Goal: Task Accomplishment & Management: Complete application form

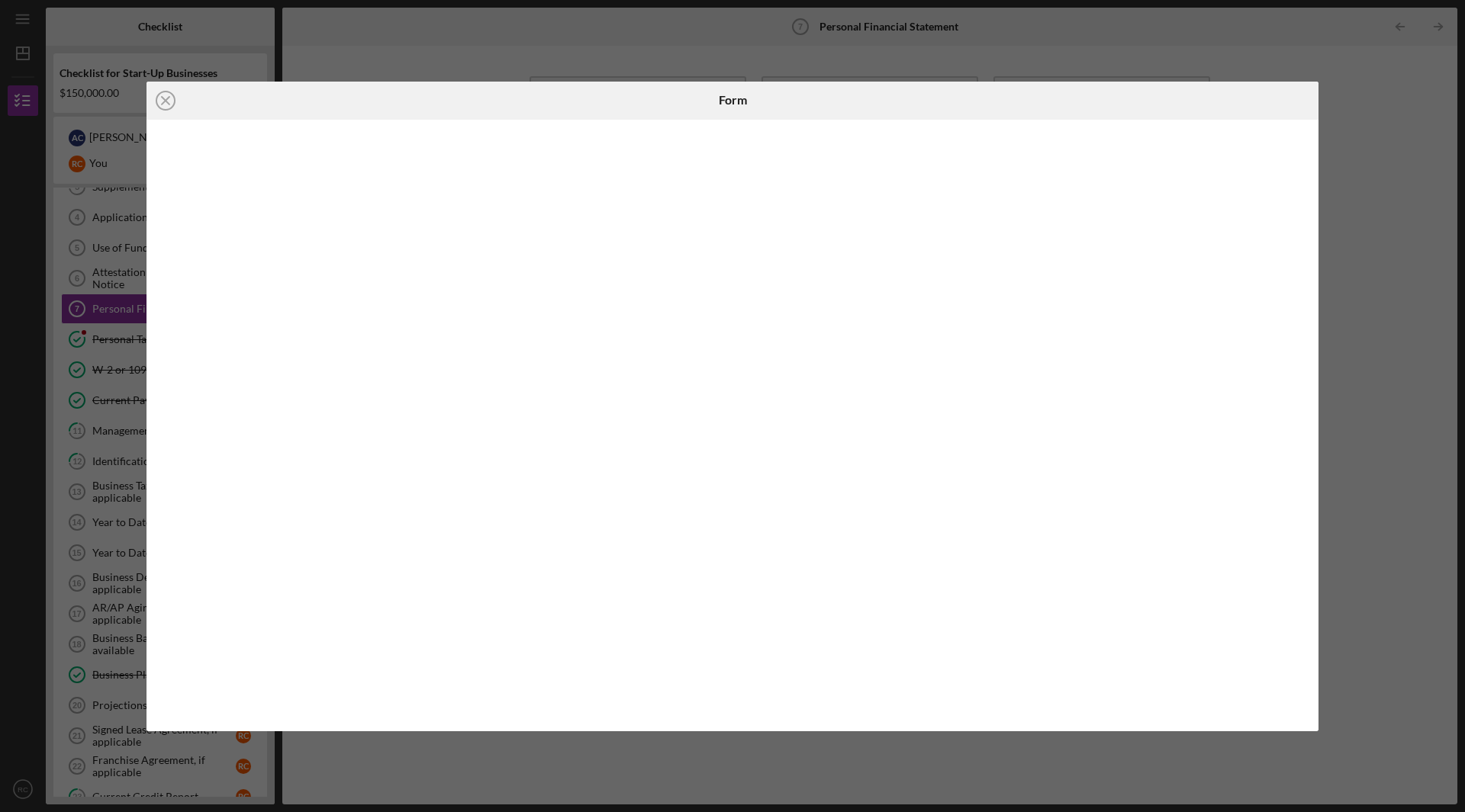
scroll to position [108, 0]
click at [164, 99] on line at bounding box center [165, 100] width 8 height 8
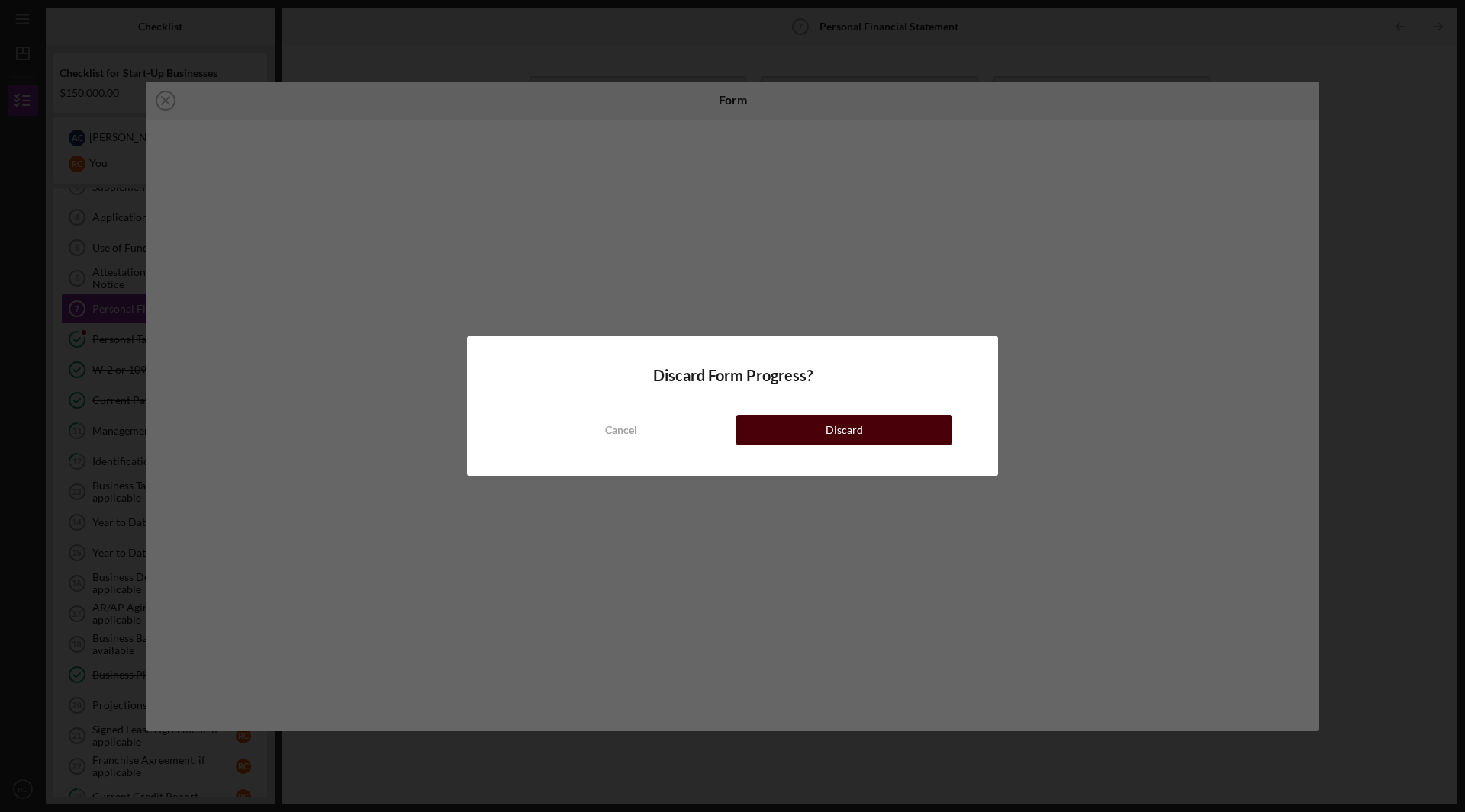
click at [811, 424] on button "Discard" at bounding box center [844, 430] width 216 height 30
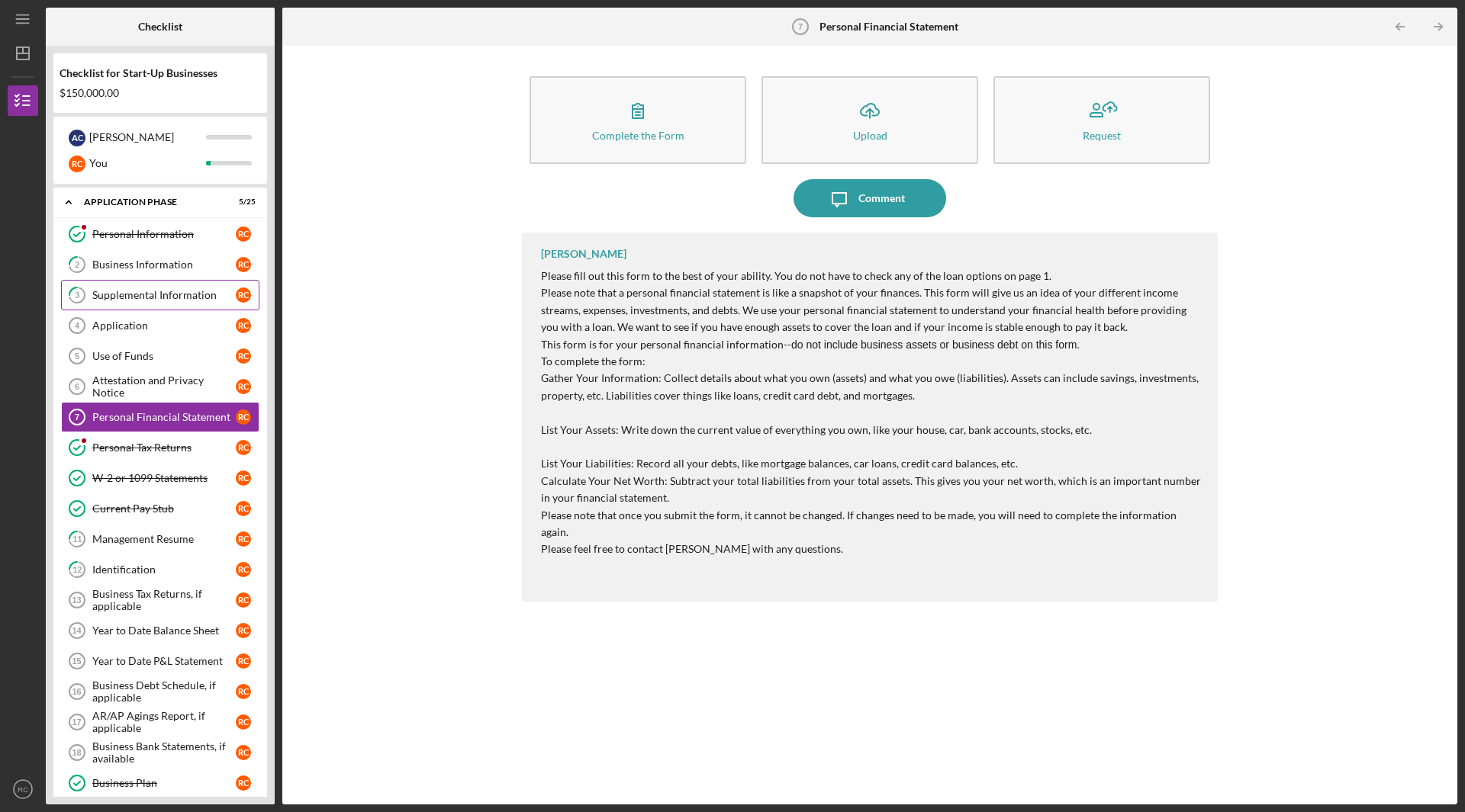
click at [193, 299] on div "Supplemental Information" at bounding box center [164, 295] width 144 height 12
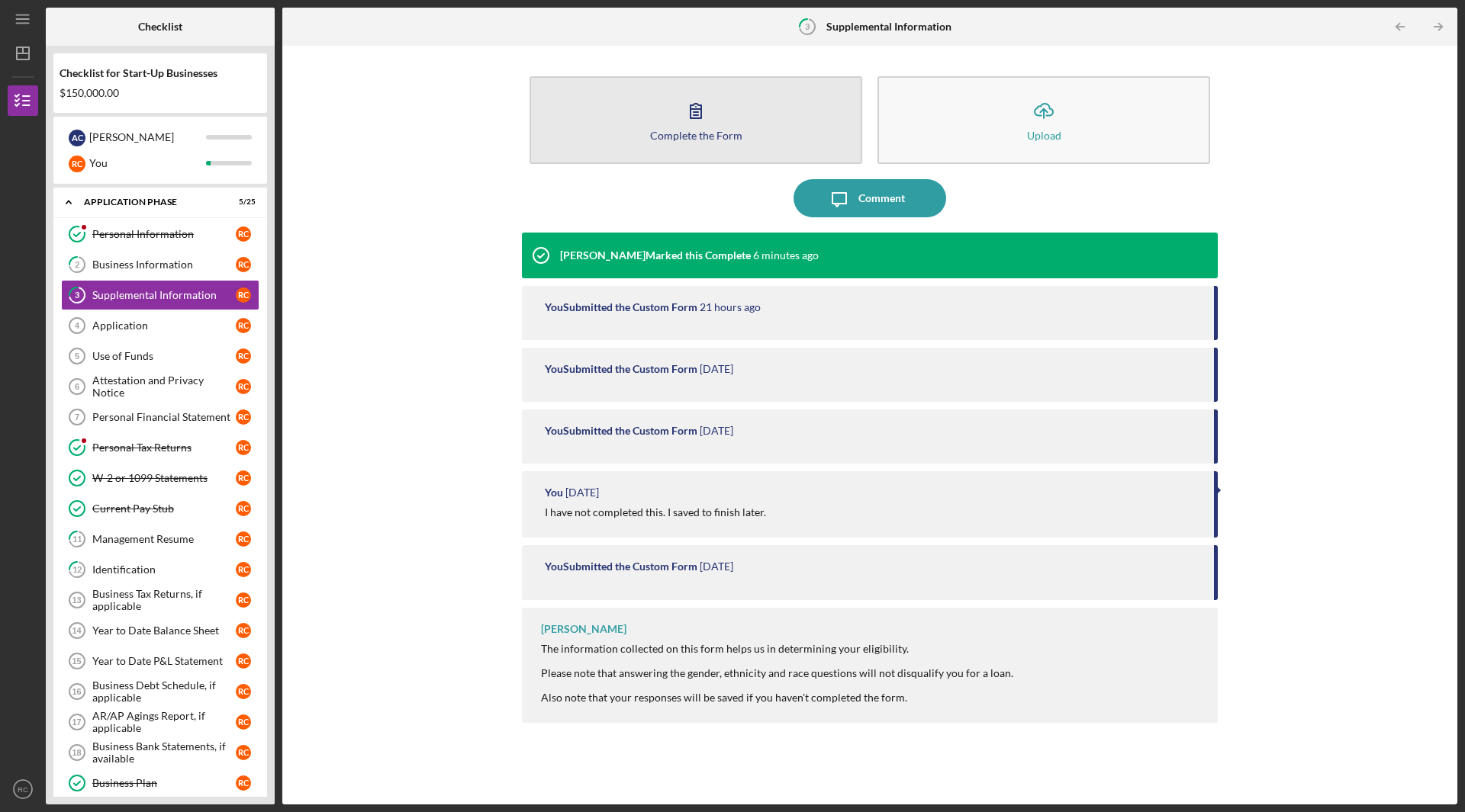
click at [696, 125] on icon "button" at bounding box center [696, 110] width 38 height 38
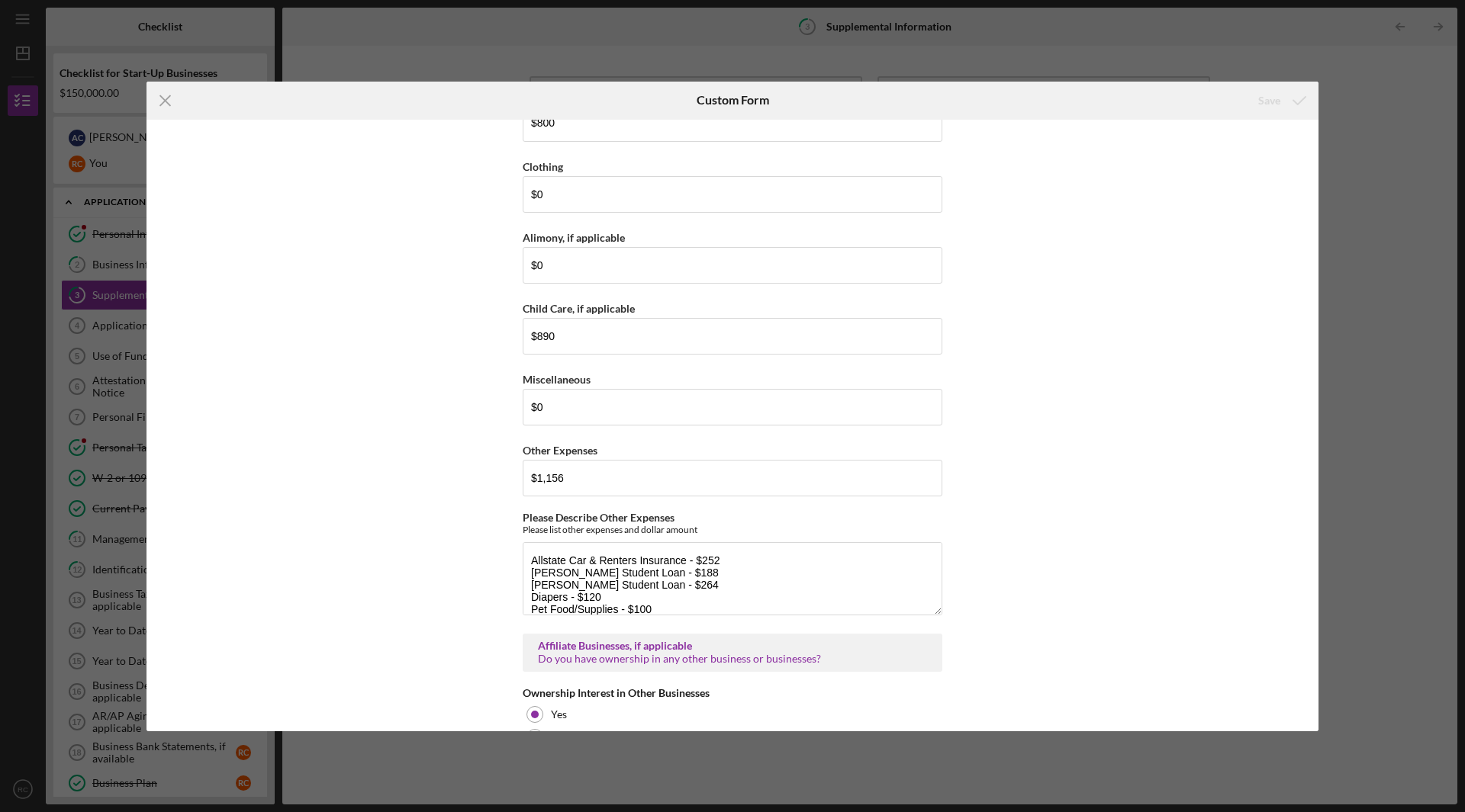
scroll to position [2670, 0]
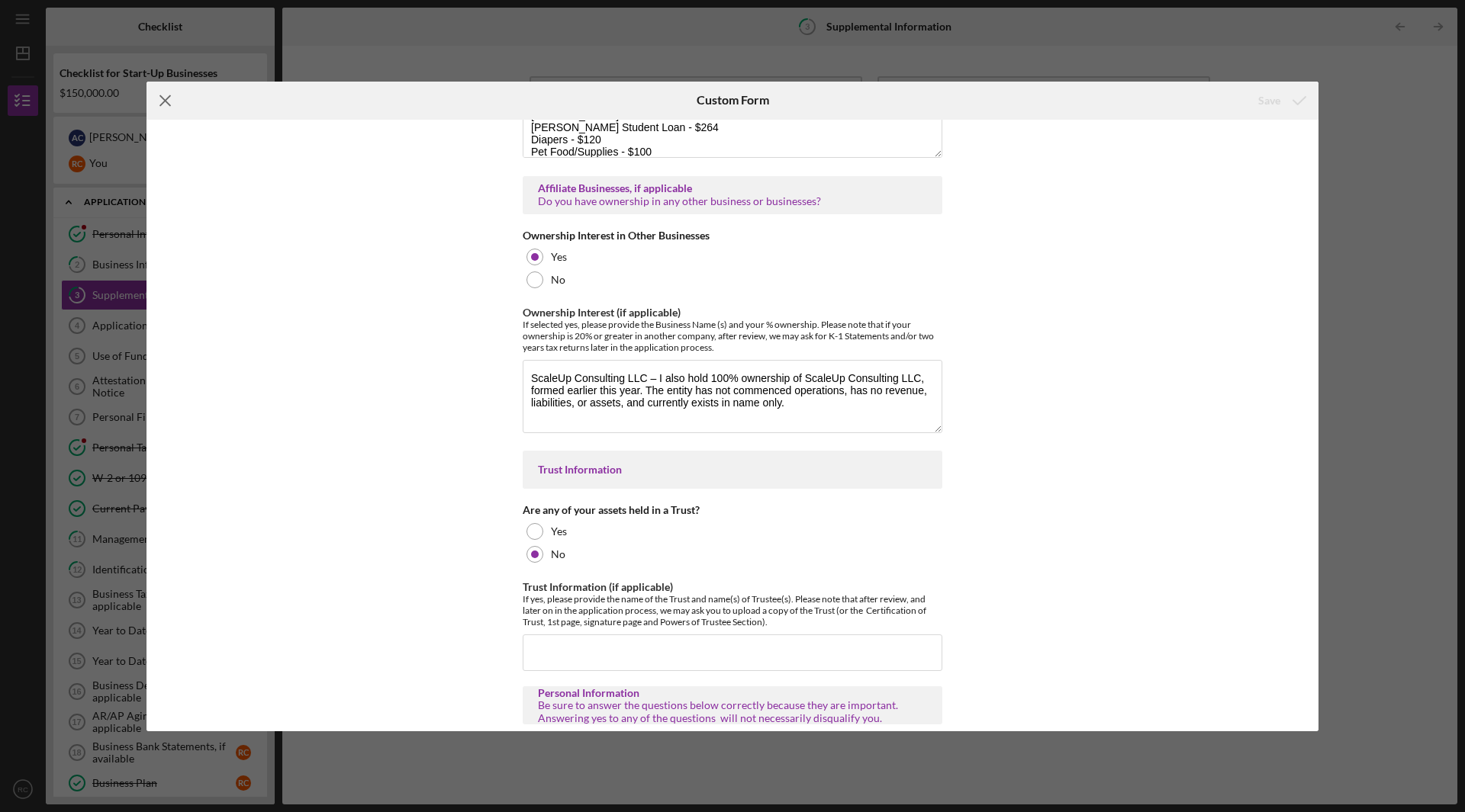
click at [163, 103] on line at bounding box center [165, 100] width 10 height 10
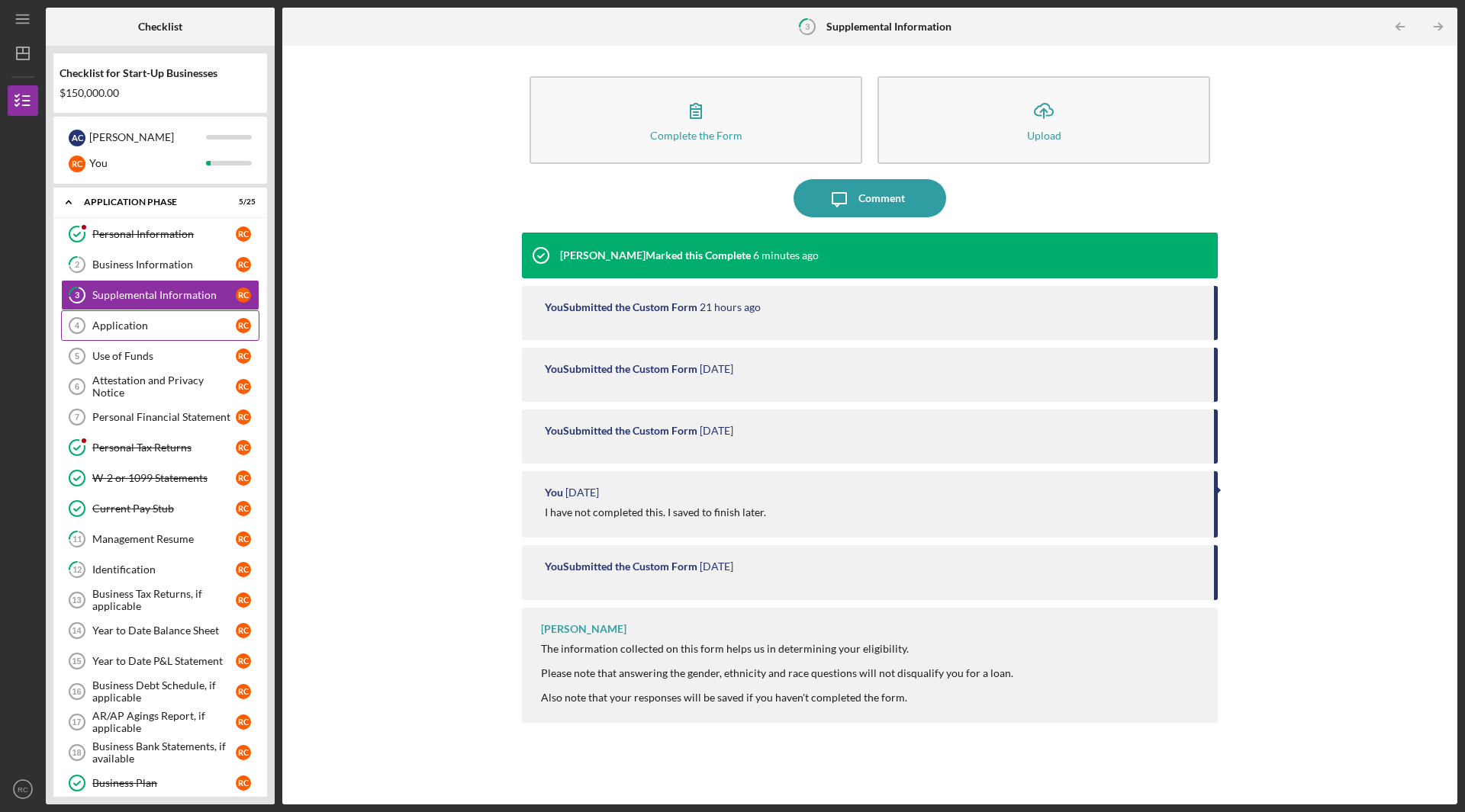
click at [175, 322] on div "Application" at bounding box center [164, 326] width 144 height 12
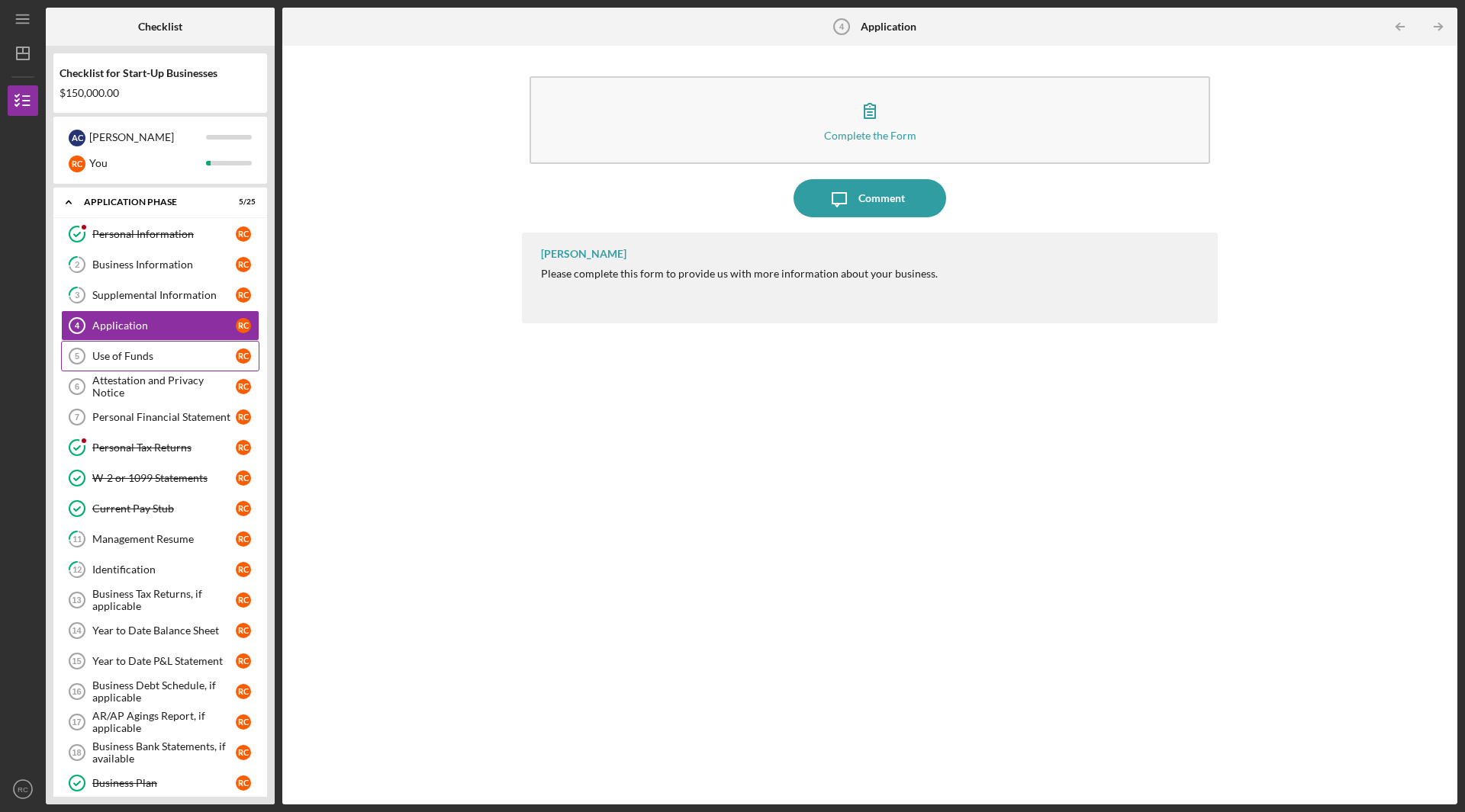
click at [166, 359] on div "Use of Funds" at bounding box center [164, 356] width 144 height 12
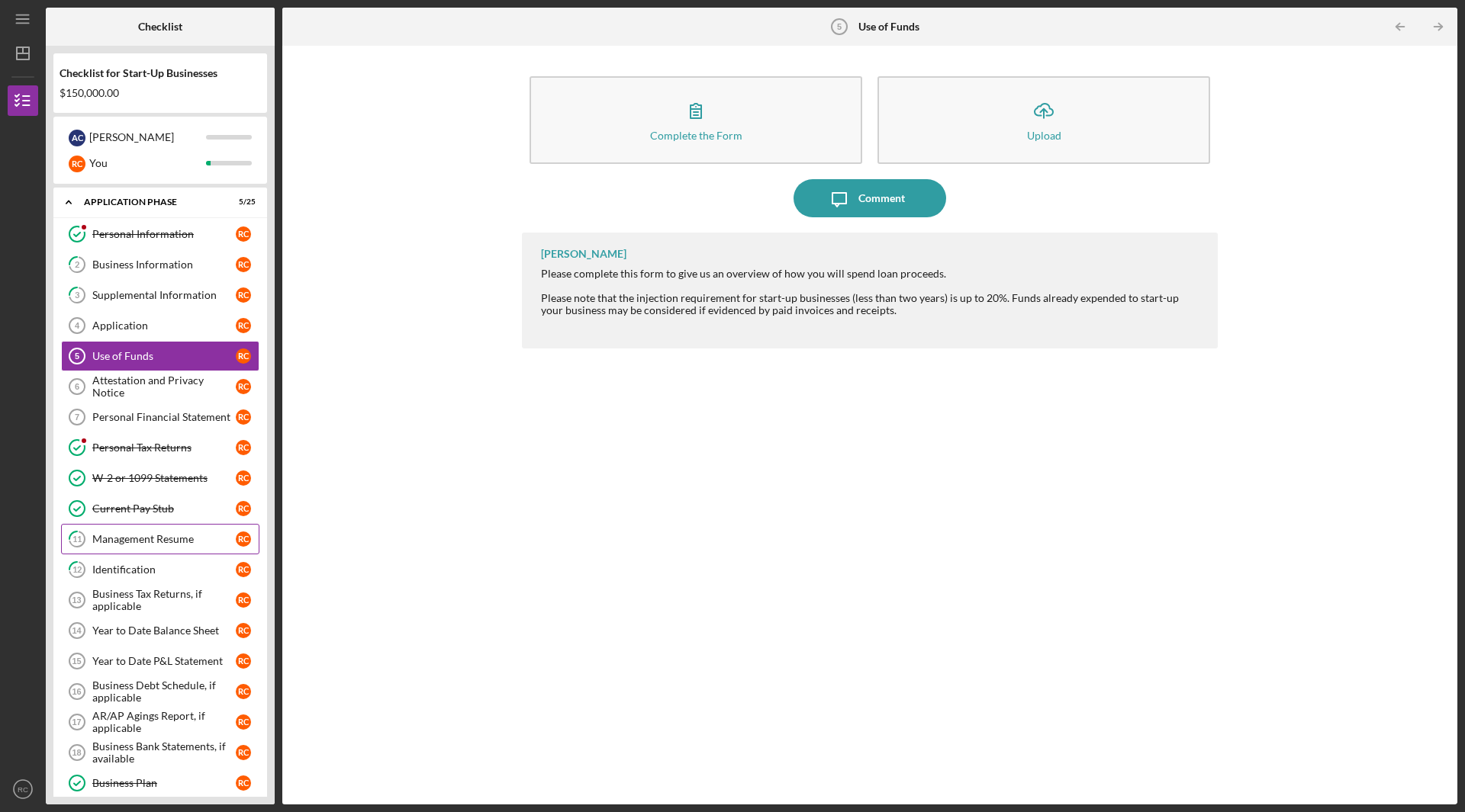
click at [124, 543] on div "Management Resume" at bounding box center [164, 539] width 144 height 12
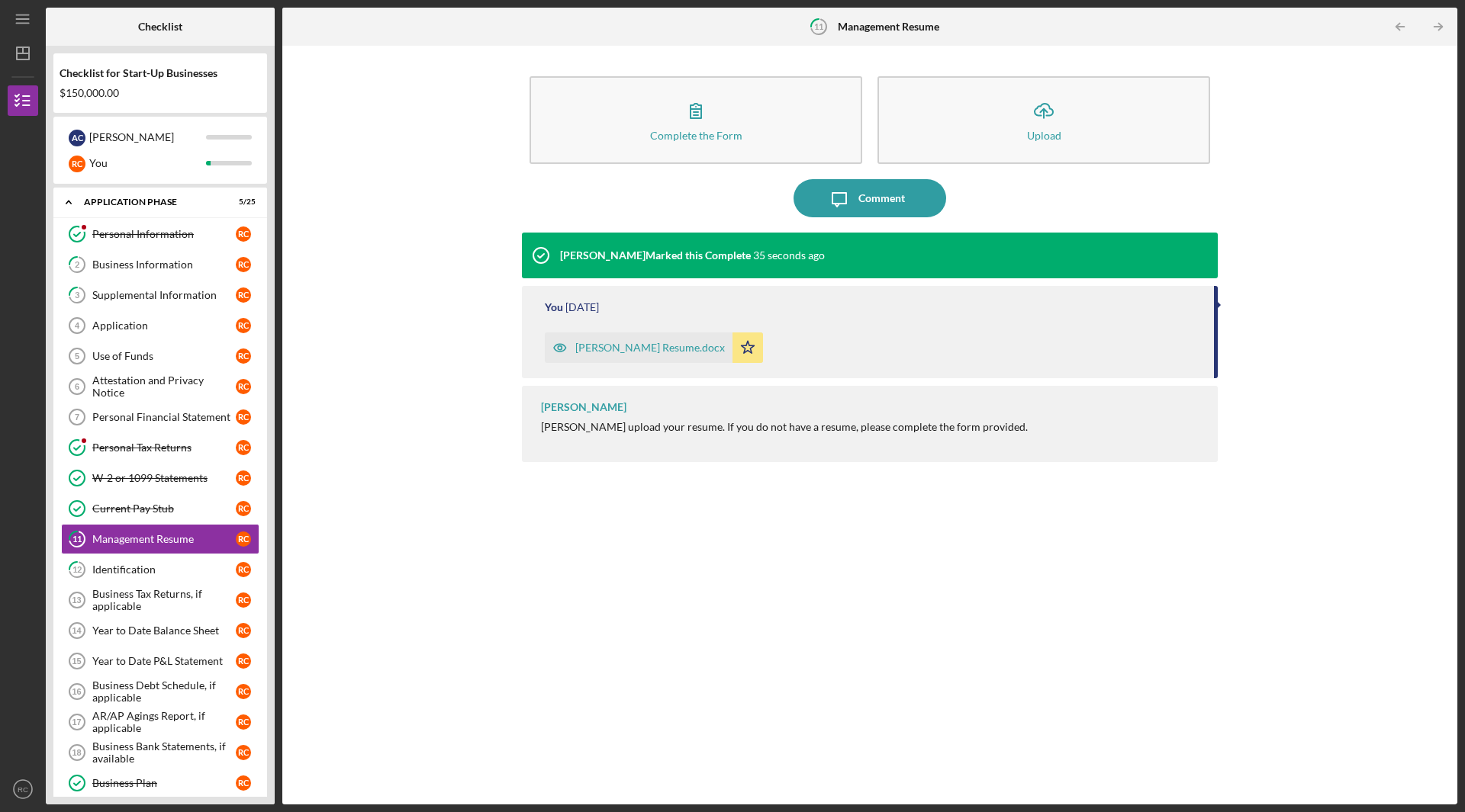
click at [621, 350] on div "[PERSON_NAME] Resume.docx" at bounding box center [649, 348] width 149 height 12
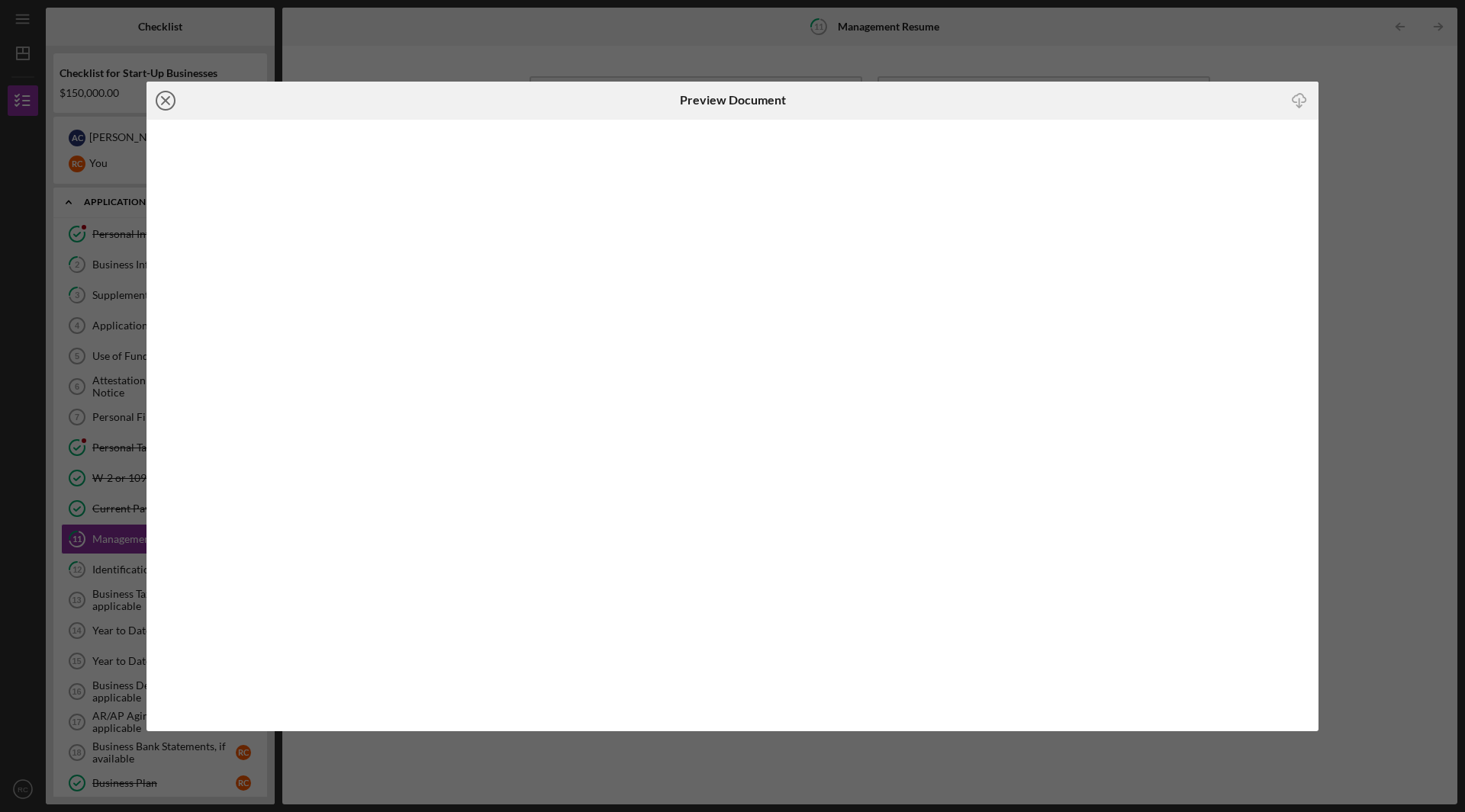
click at [171, 100] on icon "Icon/Close" at bounding box center [165, 100] width 38 height 38
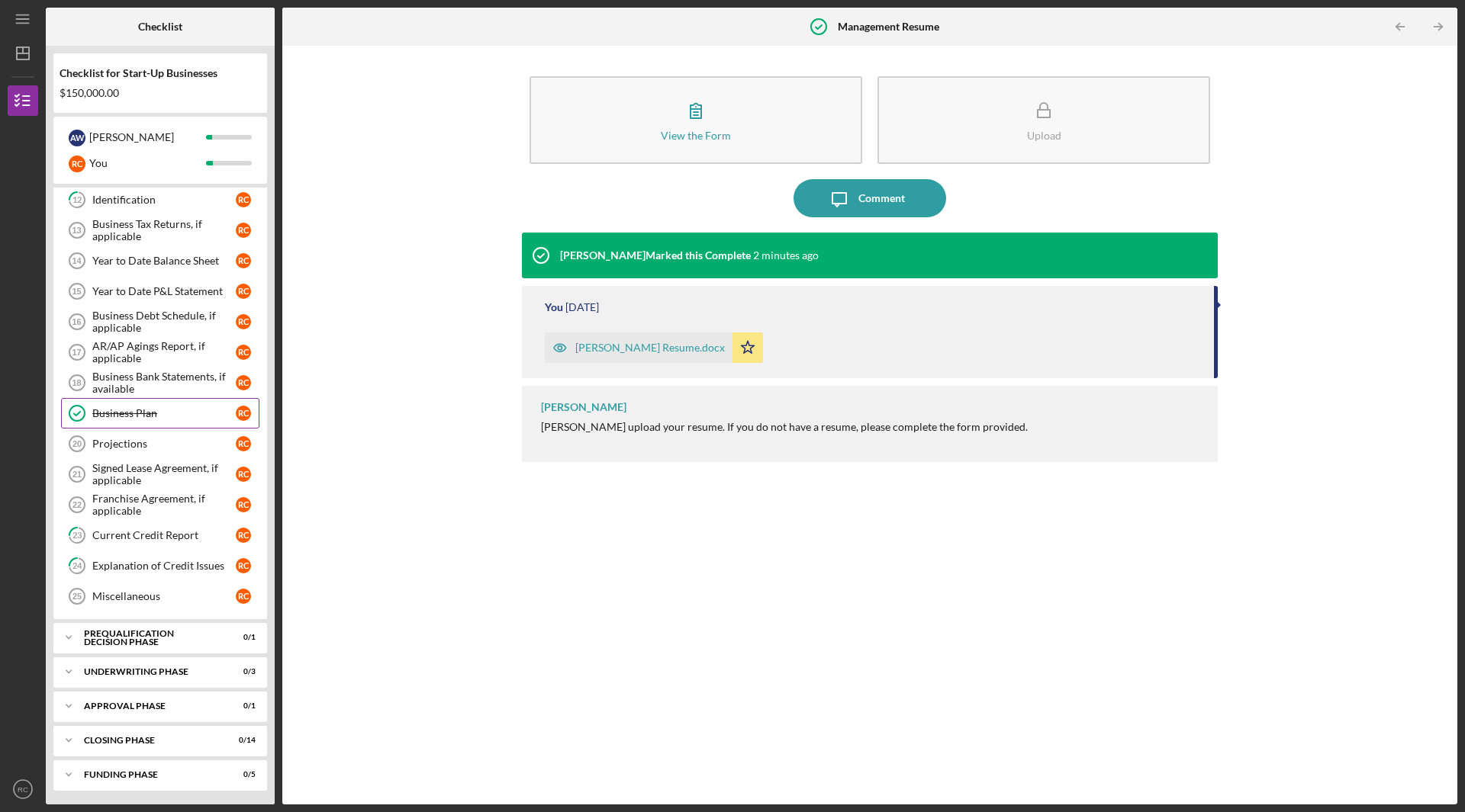
scroll to position [371, 0]
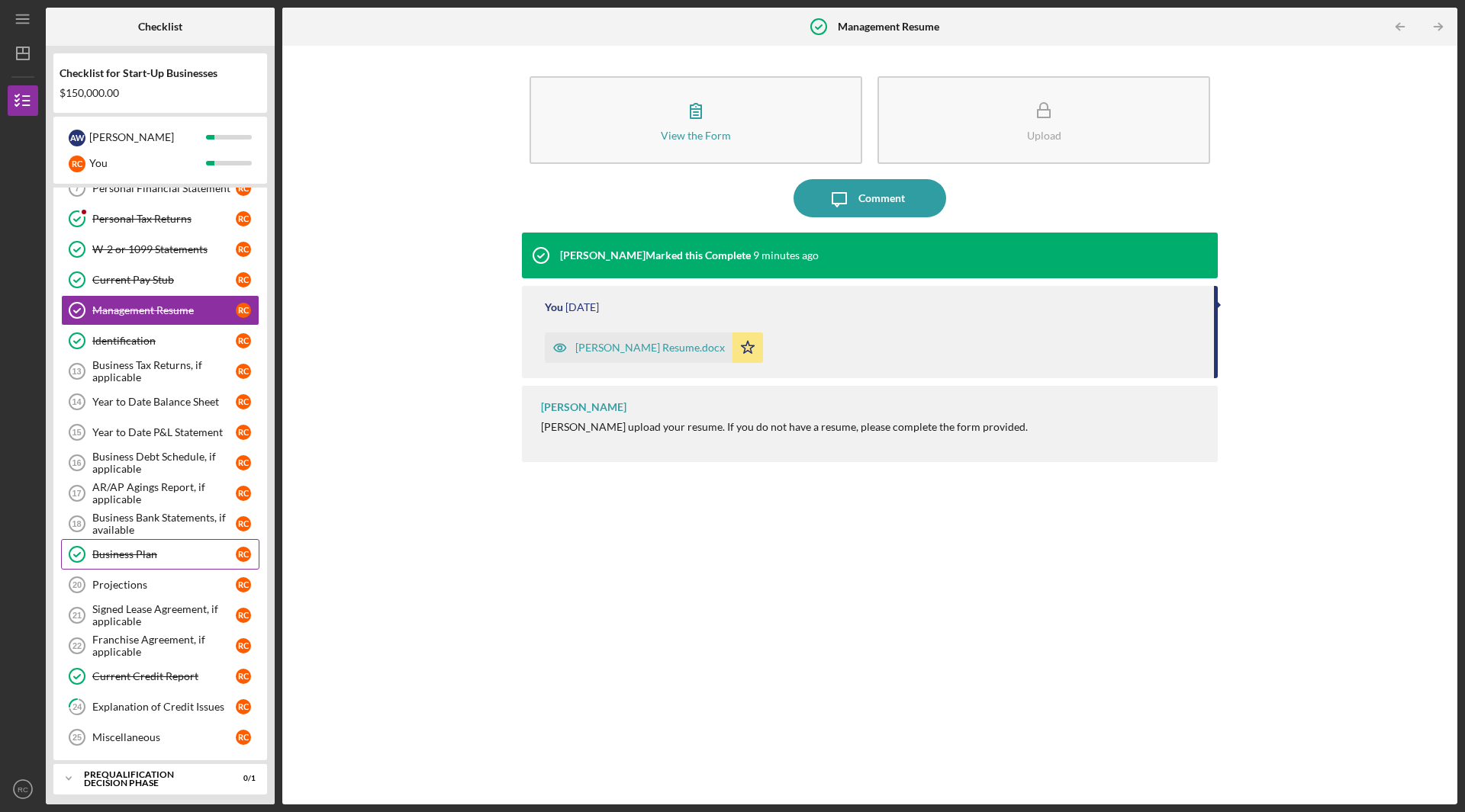
scroll to position [305, 0]
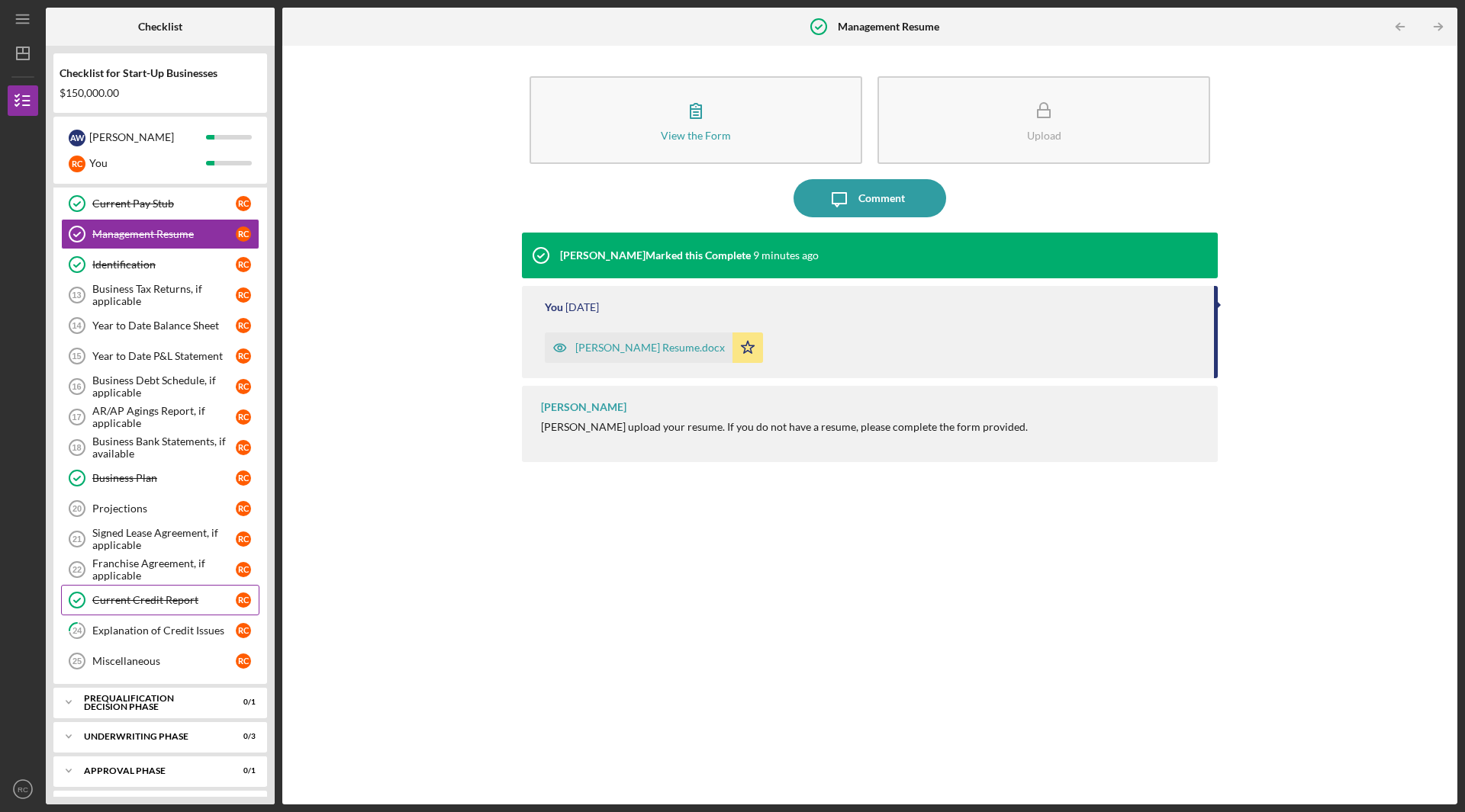
click at [168, 601] on div "Current Credit Report" at bounding box center [164, 600] width 144 height 12
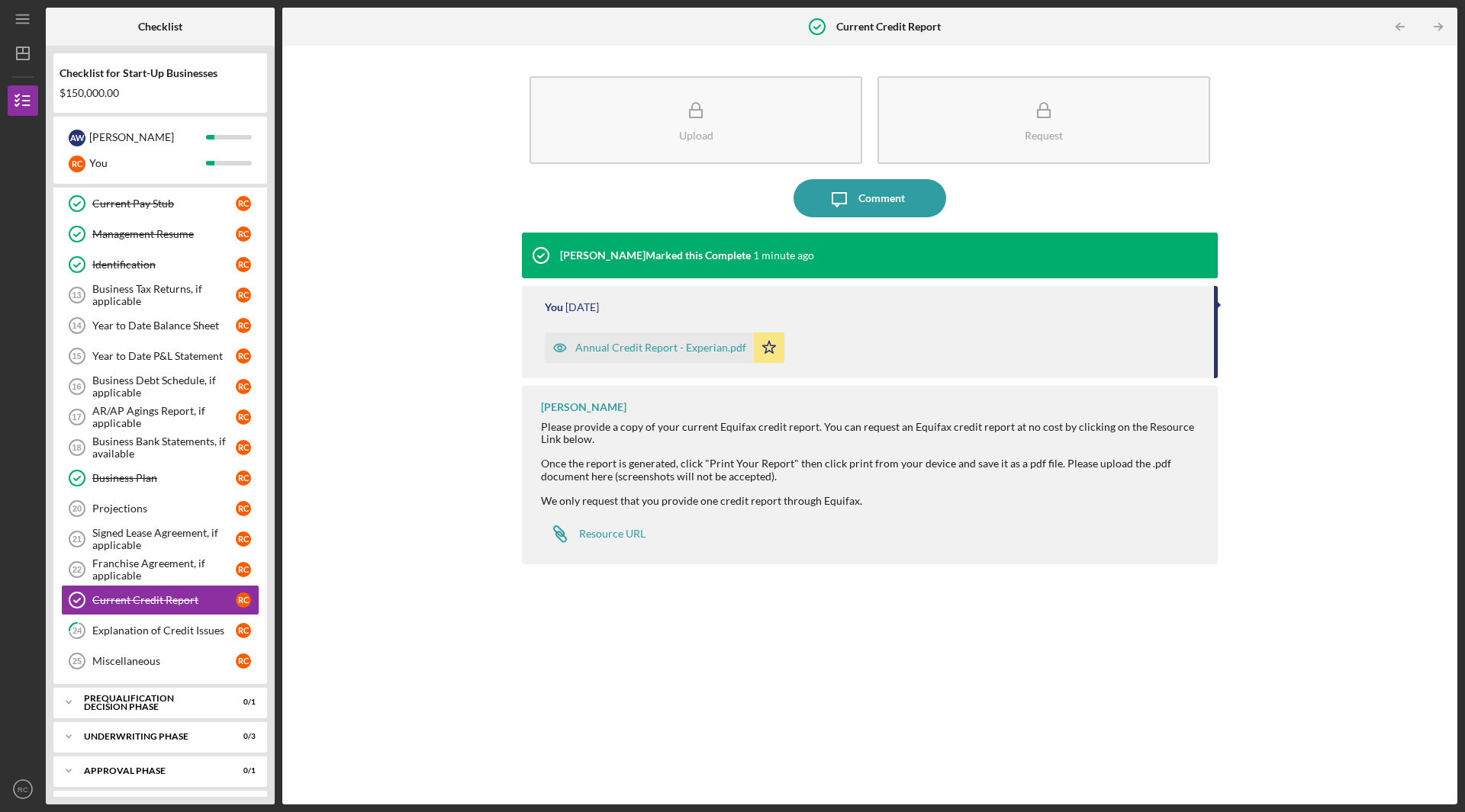
click at [688, 344] on div "Annual Credit Report - Experian.pdf" at bounding box center [660, 348] width 171 height 12
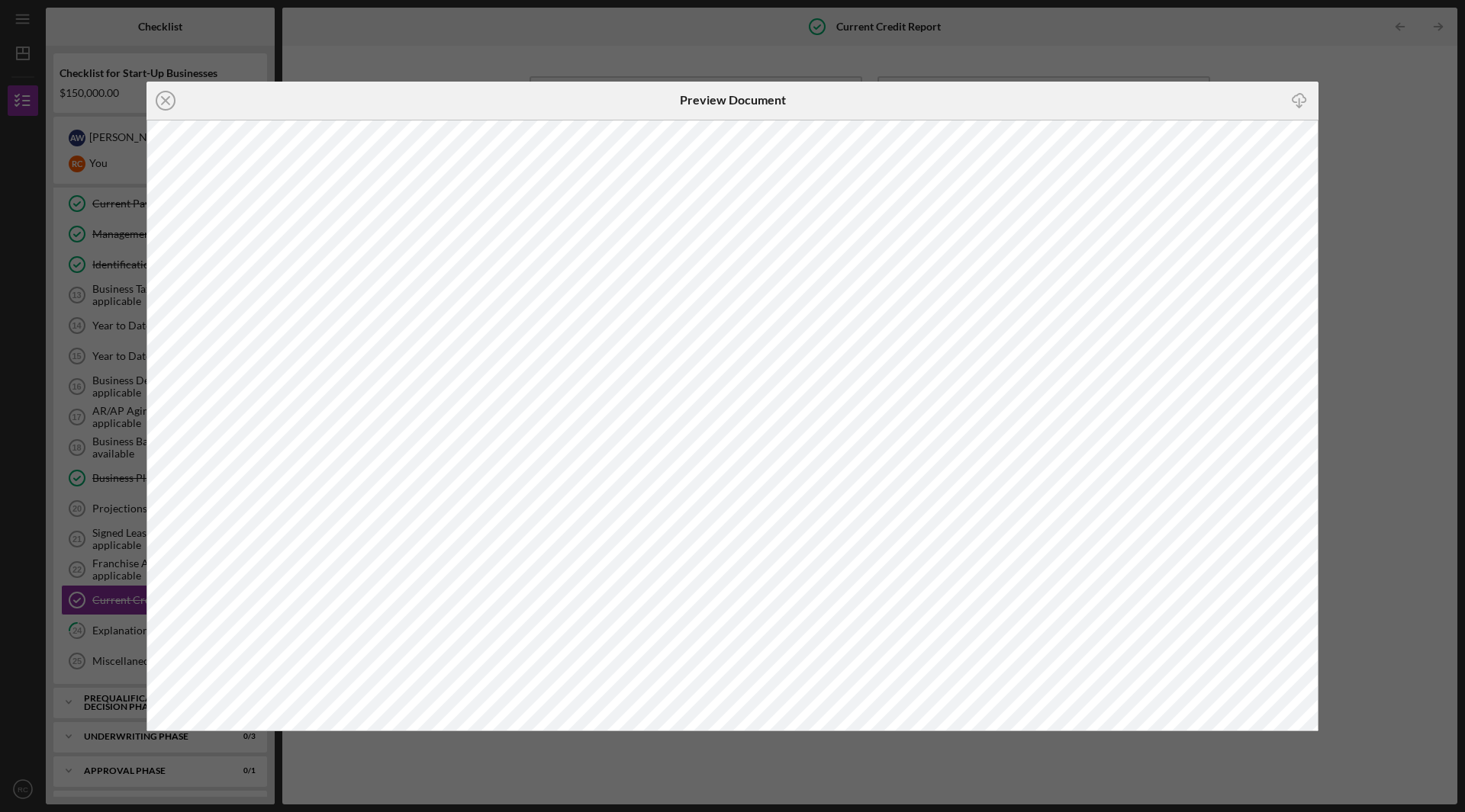
click at [170, 95] on icon "Icon/Close" at bounding box center [165, 100] width 38 height 38
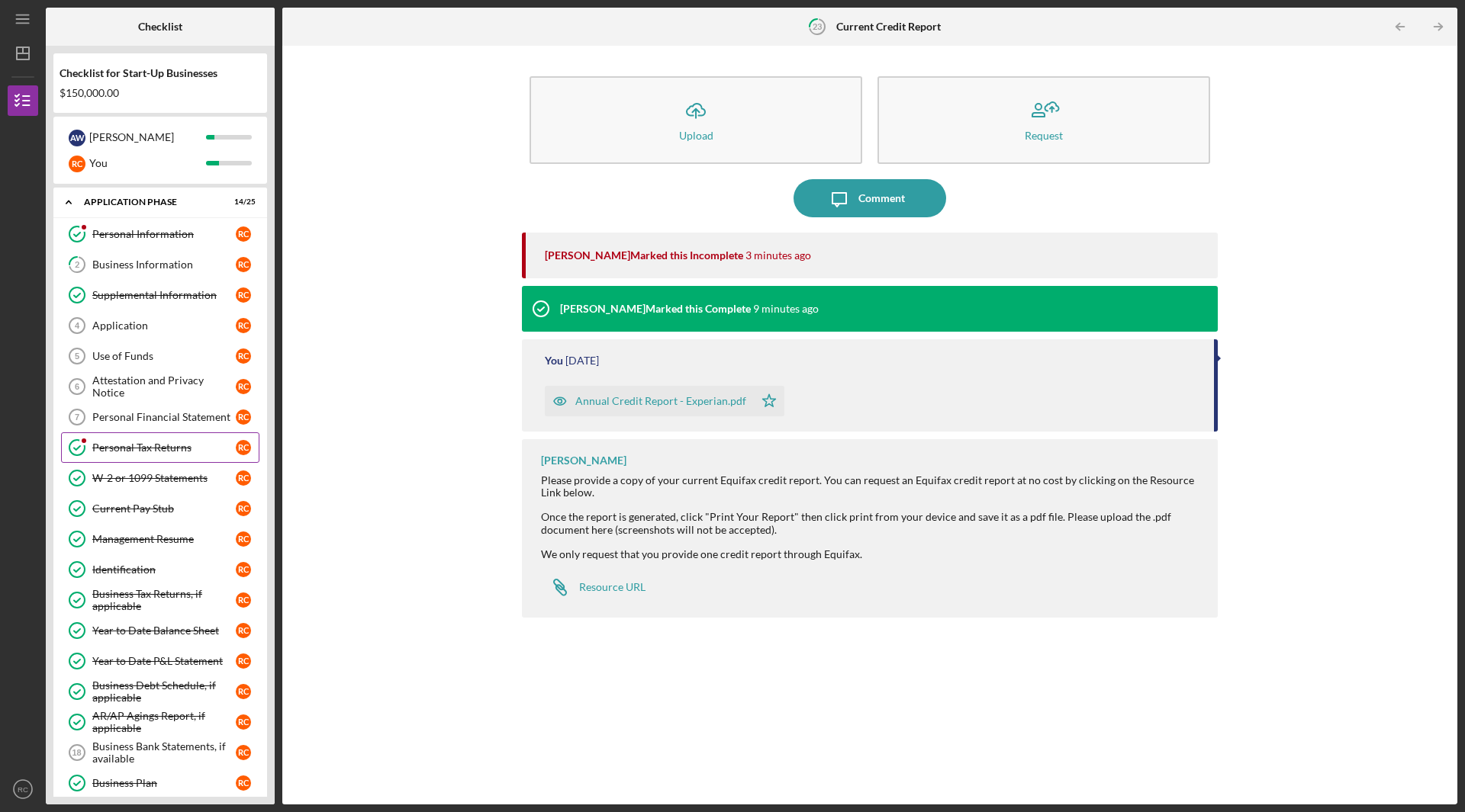
click at [170, 444] on div "Personal Tax Returns" at bounding box center [164, 447] width 144 height 12
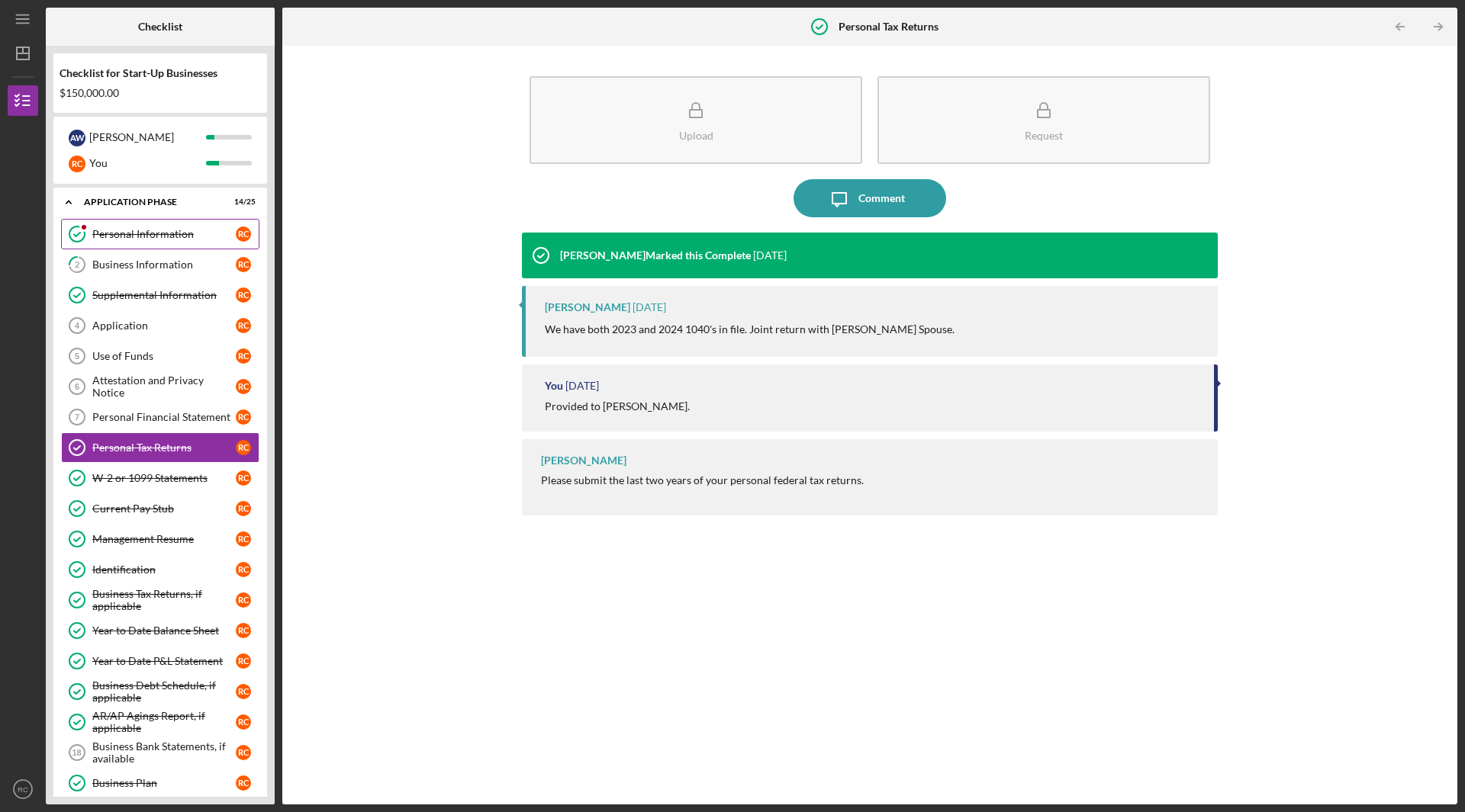
click at [158, 233] on div "Personal Information" at bounding box center [164, 234] width 144 height 12
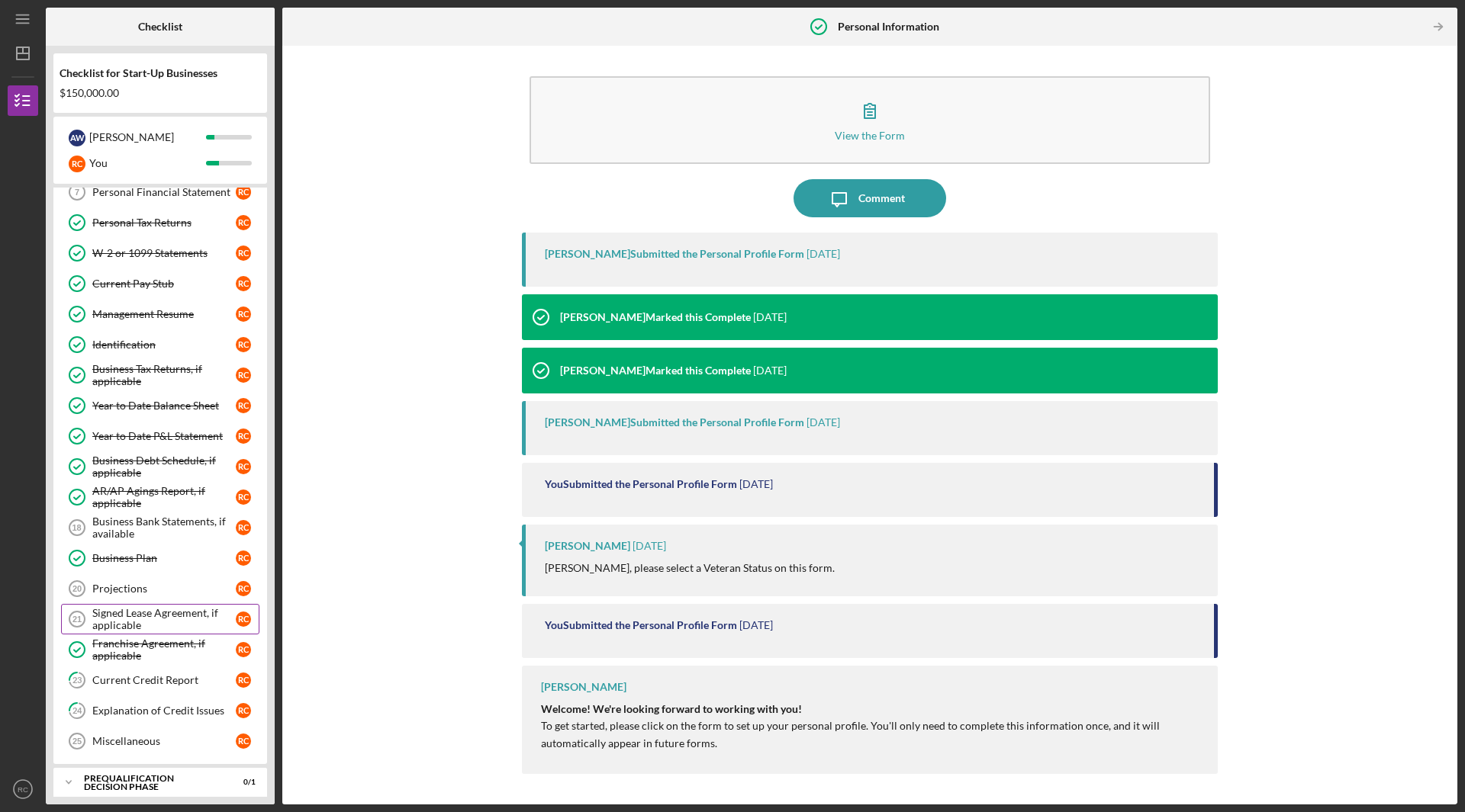
scroll to position [229, 0]
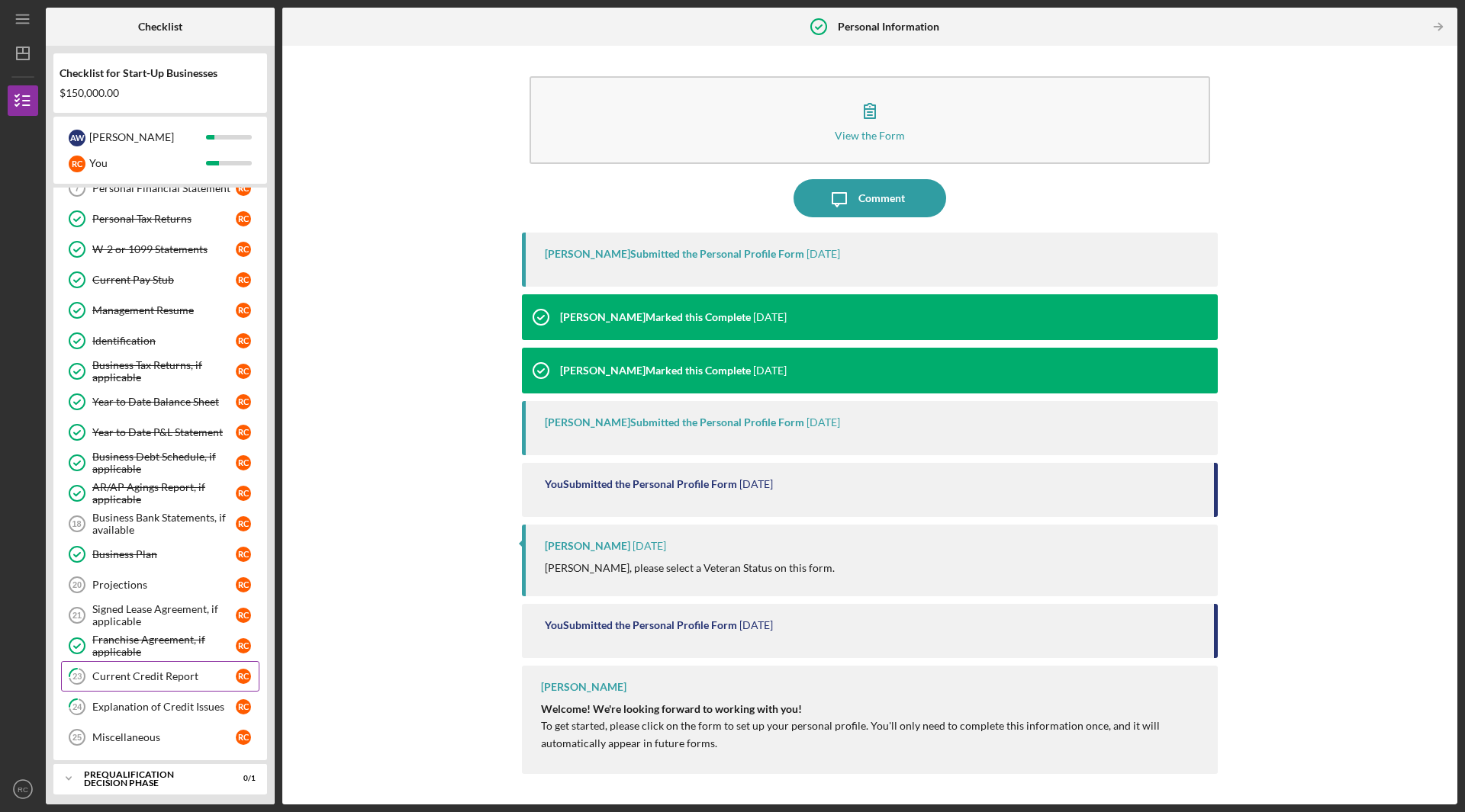
click at [157, 681] on div "Current Credit Report" at bounding box center [164, 676] width 144 height 12
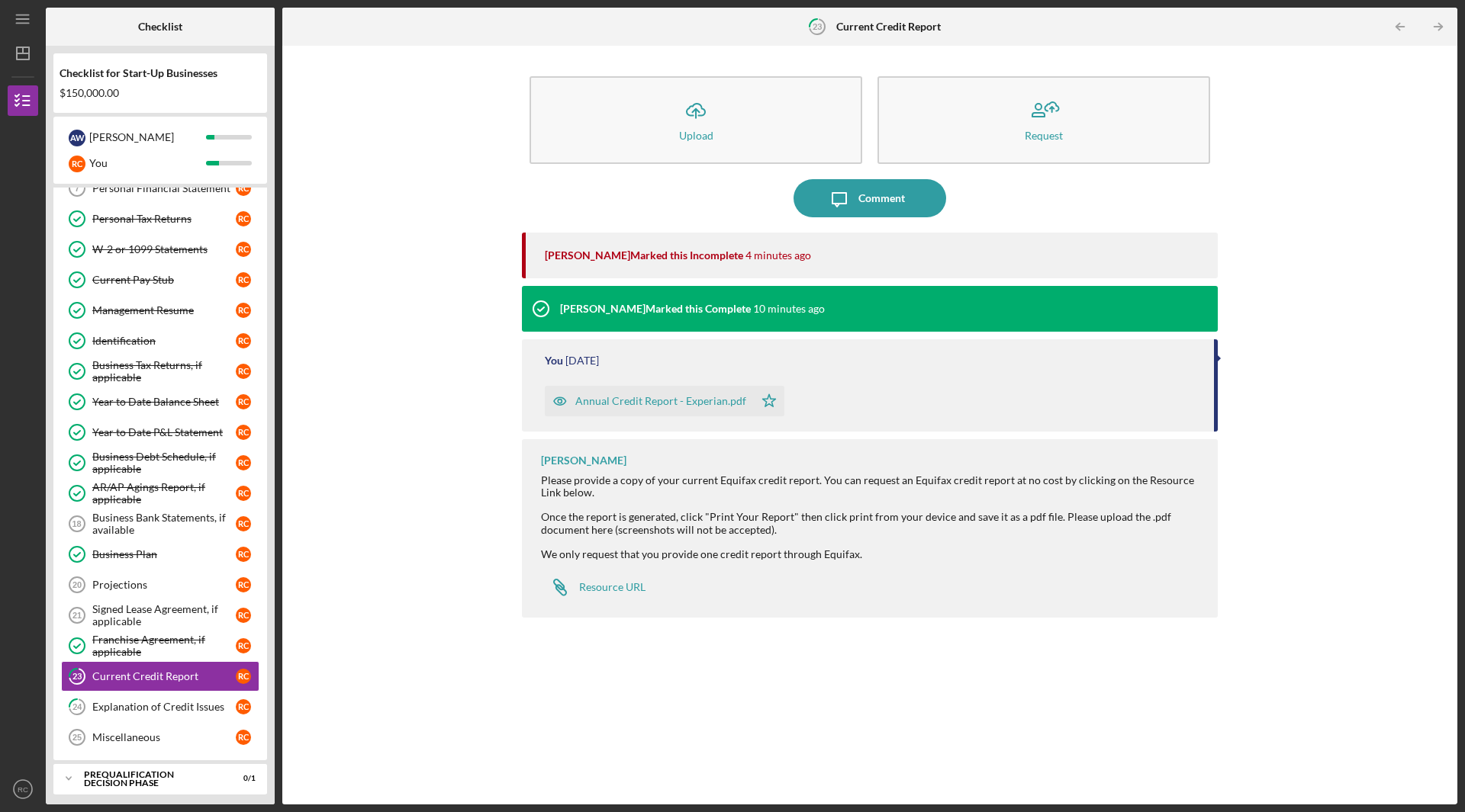
click at [1351, 217] on div "Icon/Upload Upload Request Icon/Message Comment Domonique Simpson Marked this I…" at bounding box center [870, 425] width 1160 height 744
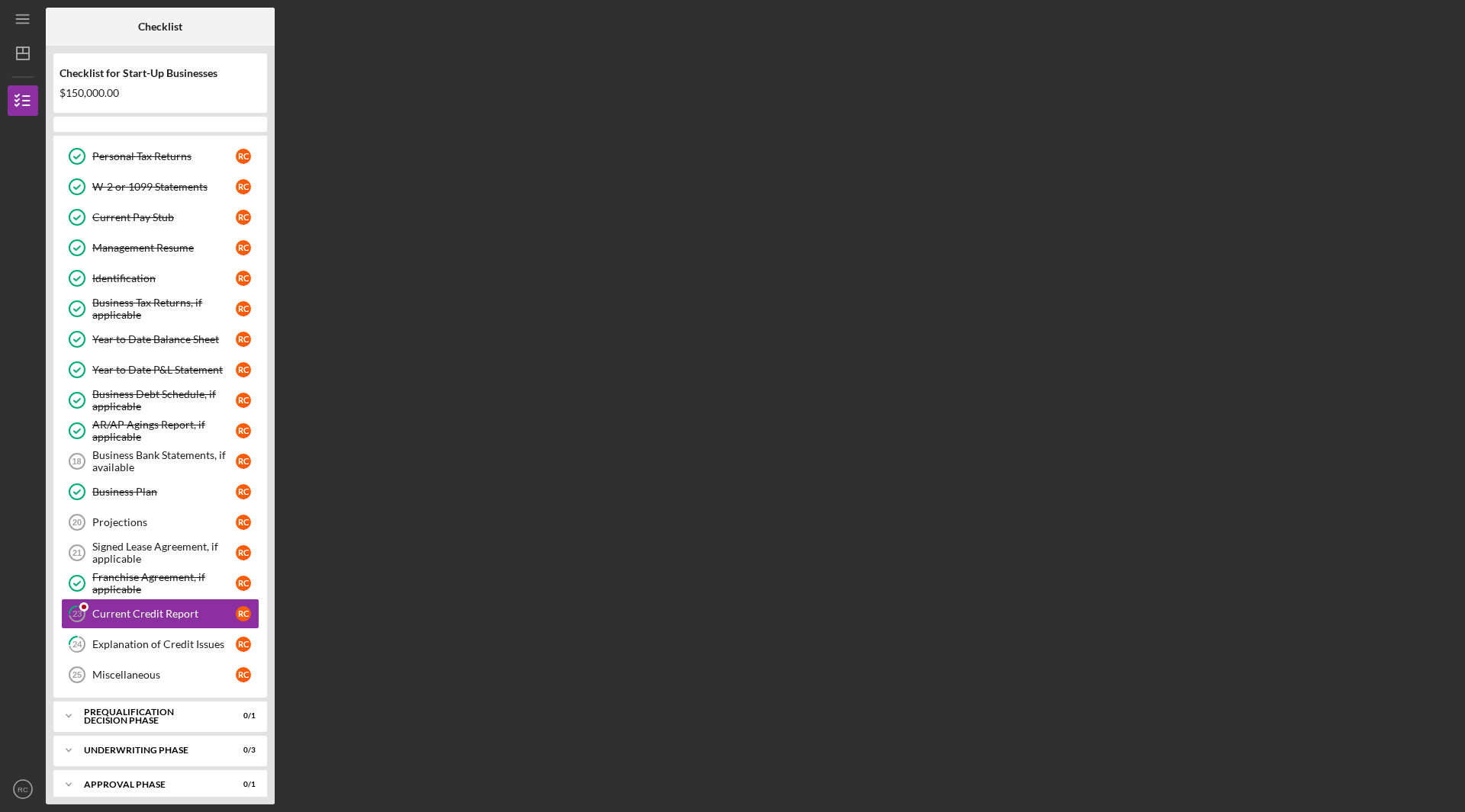
scroll to position [320, 0]
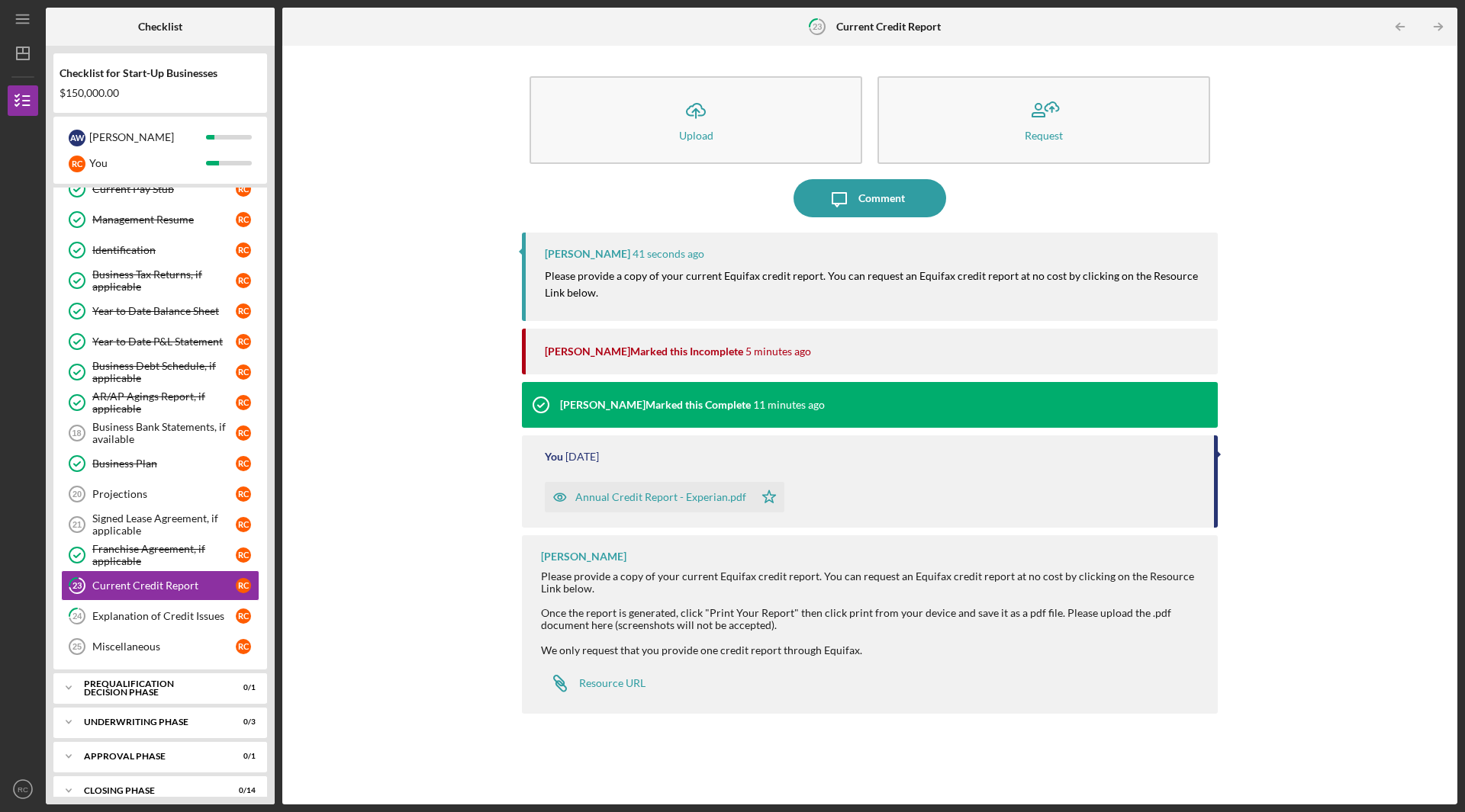
click at [622, 496] on div "Annual Credit Report - Experian.pdf" at bounding box center [660, 497] width 171 height 12
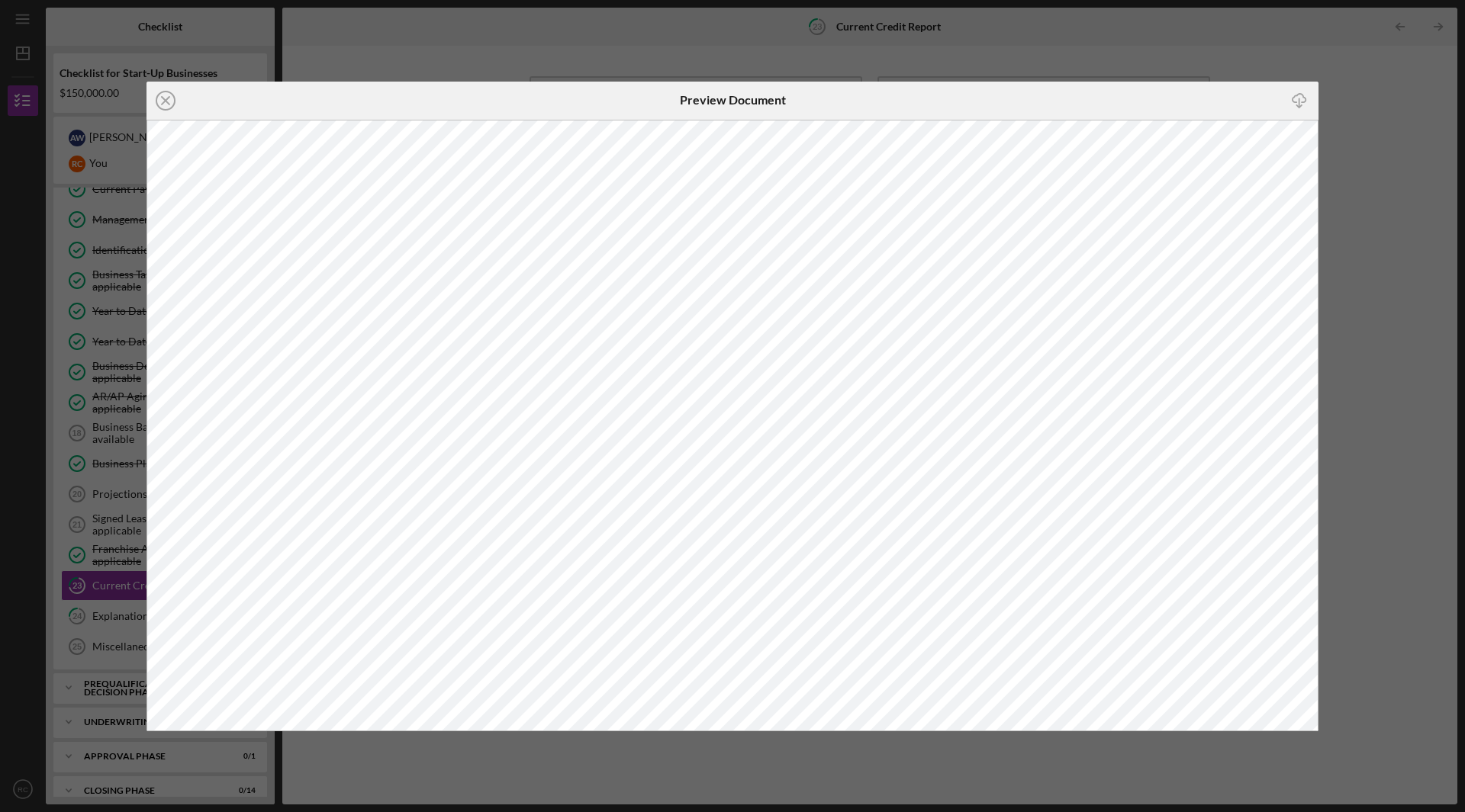
click at [1142, 89] on div "Icon/Download" at bounding box center [1123, 100] width 391 height 38
click at [166, 104] on icon "Icon/Close" at bounding box center [165, 100] width 38 height 38
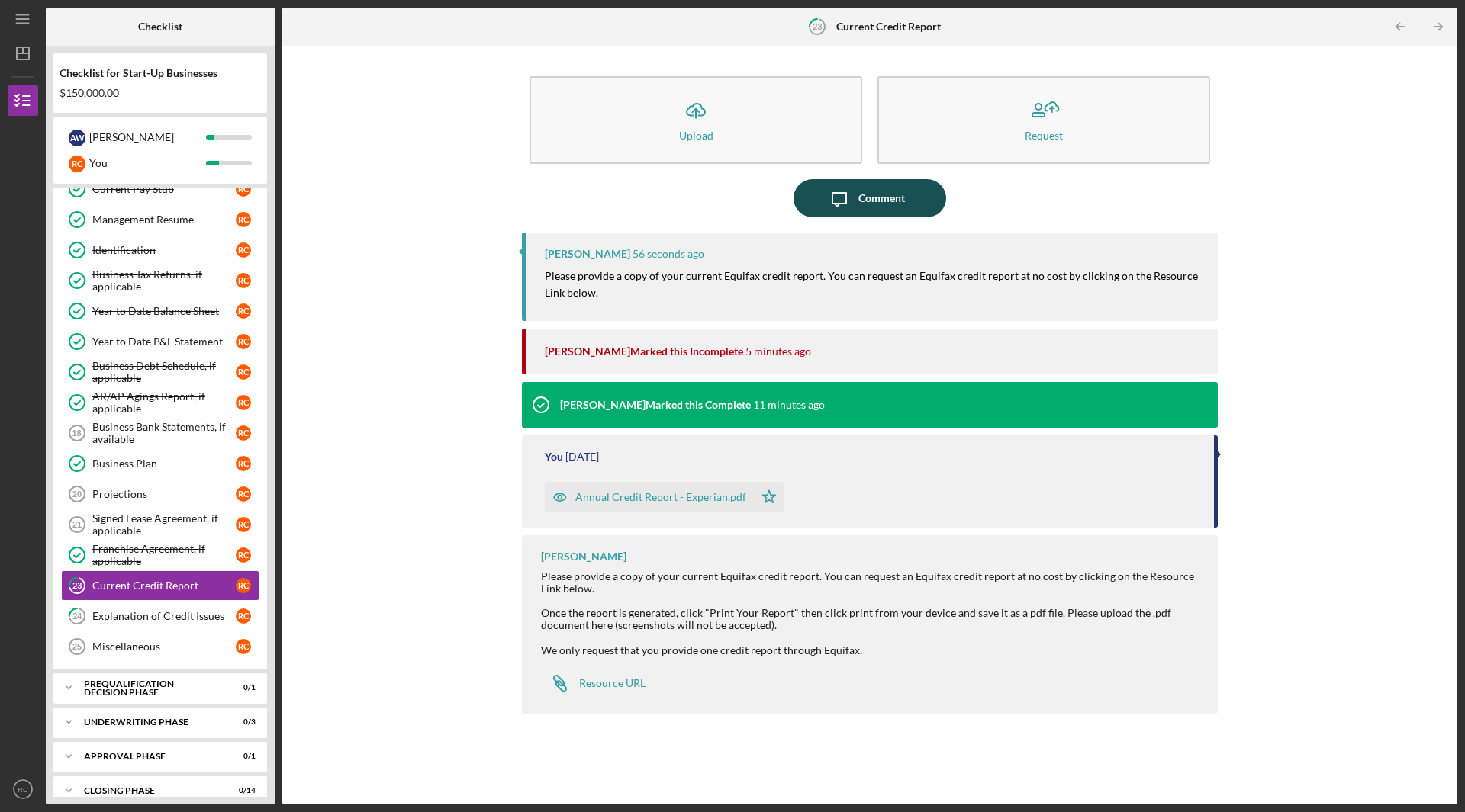
click at [880, 194] on div "Comment" at bounding box center [882, 198] width 46 height 38
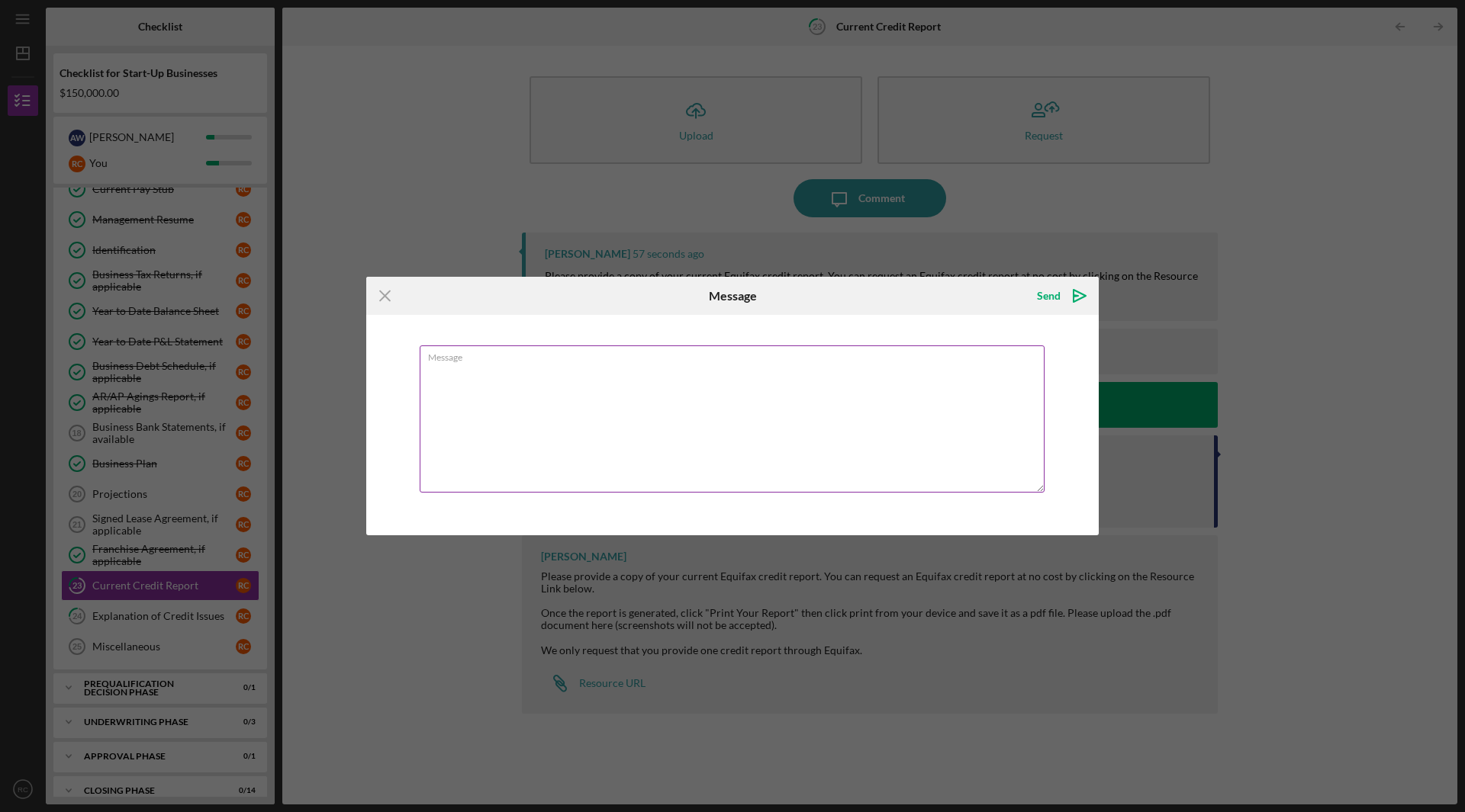
click at [590, 398] on textarea "Message" at bounding box center [732, 419] width 625 height 147
type textarea "Hi Brian - I did provide a current credit report from the link that was provide…"
click at [1052, 294] on div "Send" at bounding box center [1049, 296] width 24 height 30
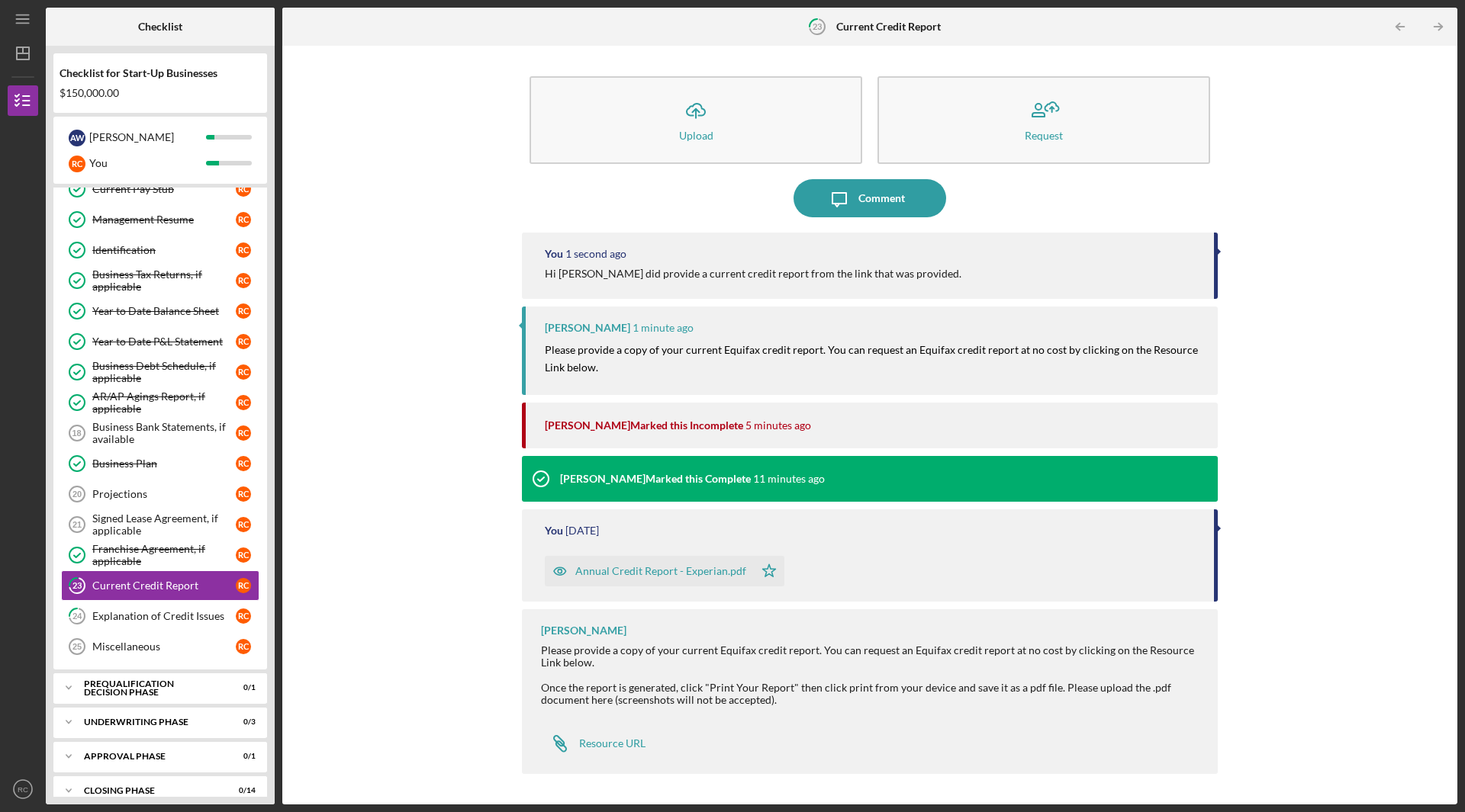
click at [1369, 396] on div "Icon/Upload Upload Request Icon/Message Comment You 1 second ago Hi Brian - I d…" at bounding box center [870, 425] width 1160 height 744
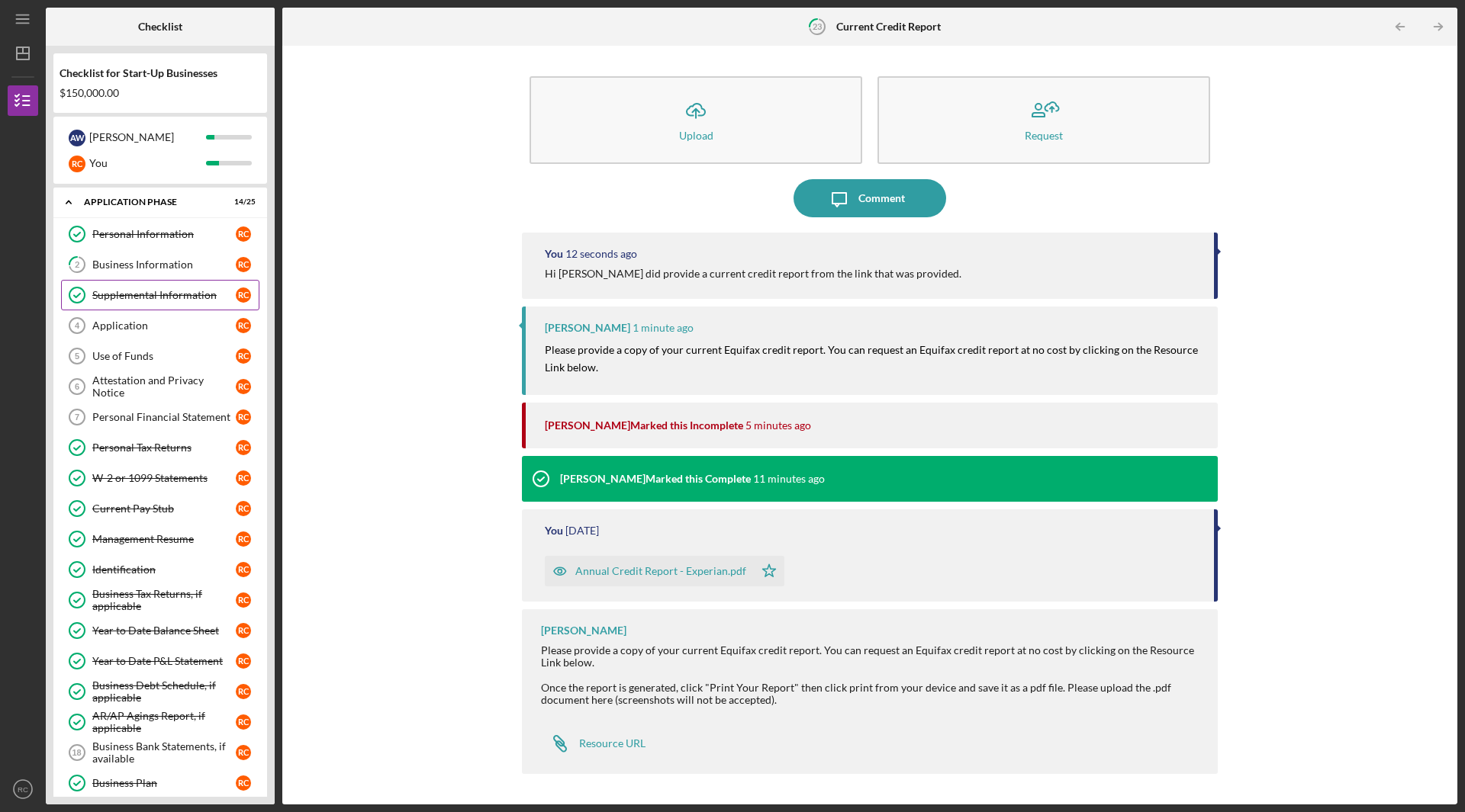
scroll to position [305, 0]
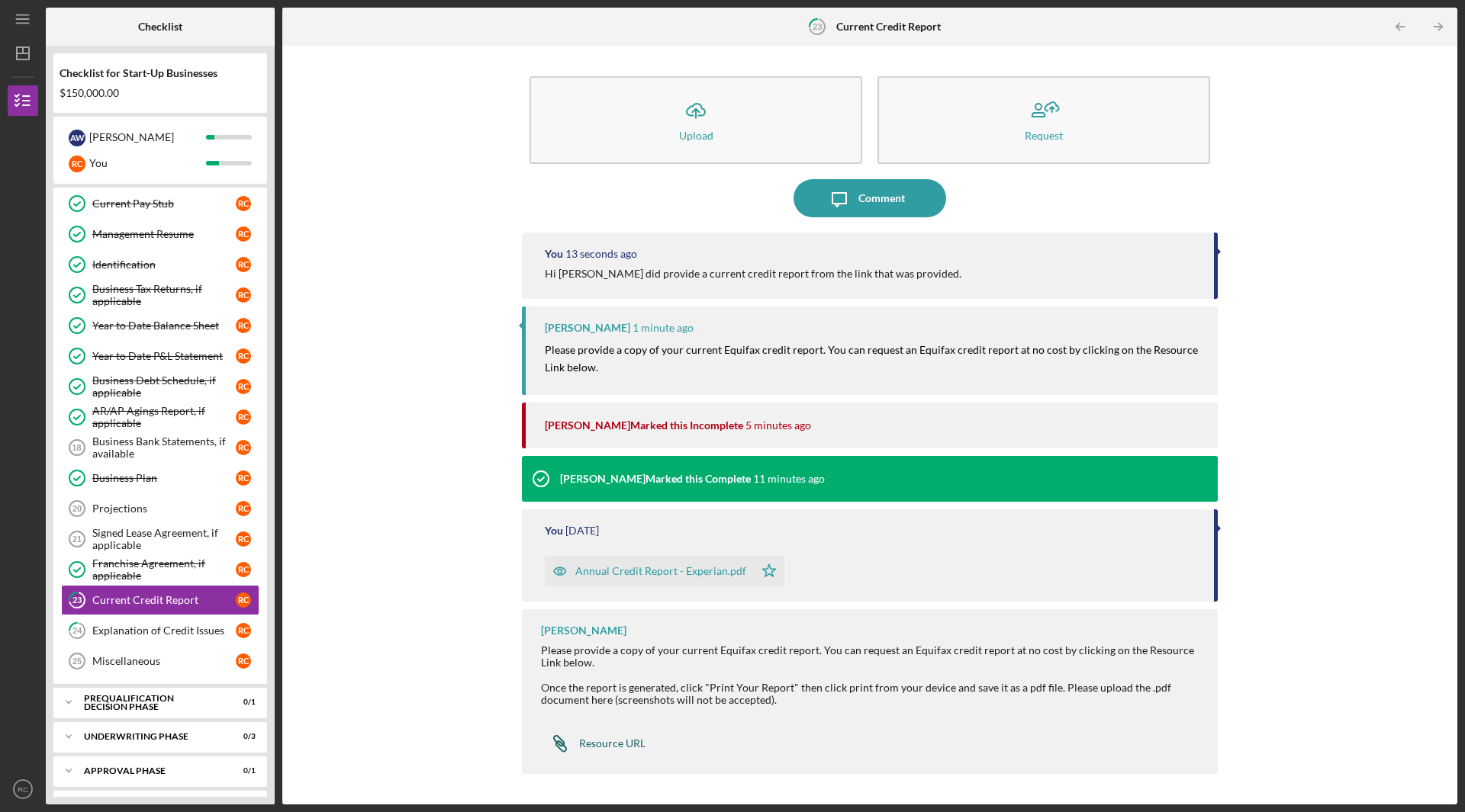
click at [626, 747] on div "Resource URL" at bounding box center [612, 744] width 67 height 12
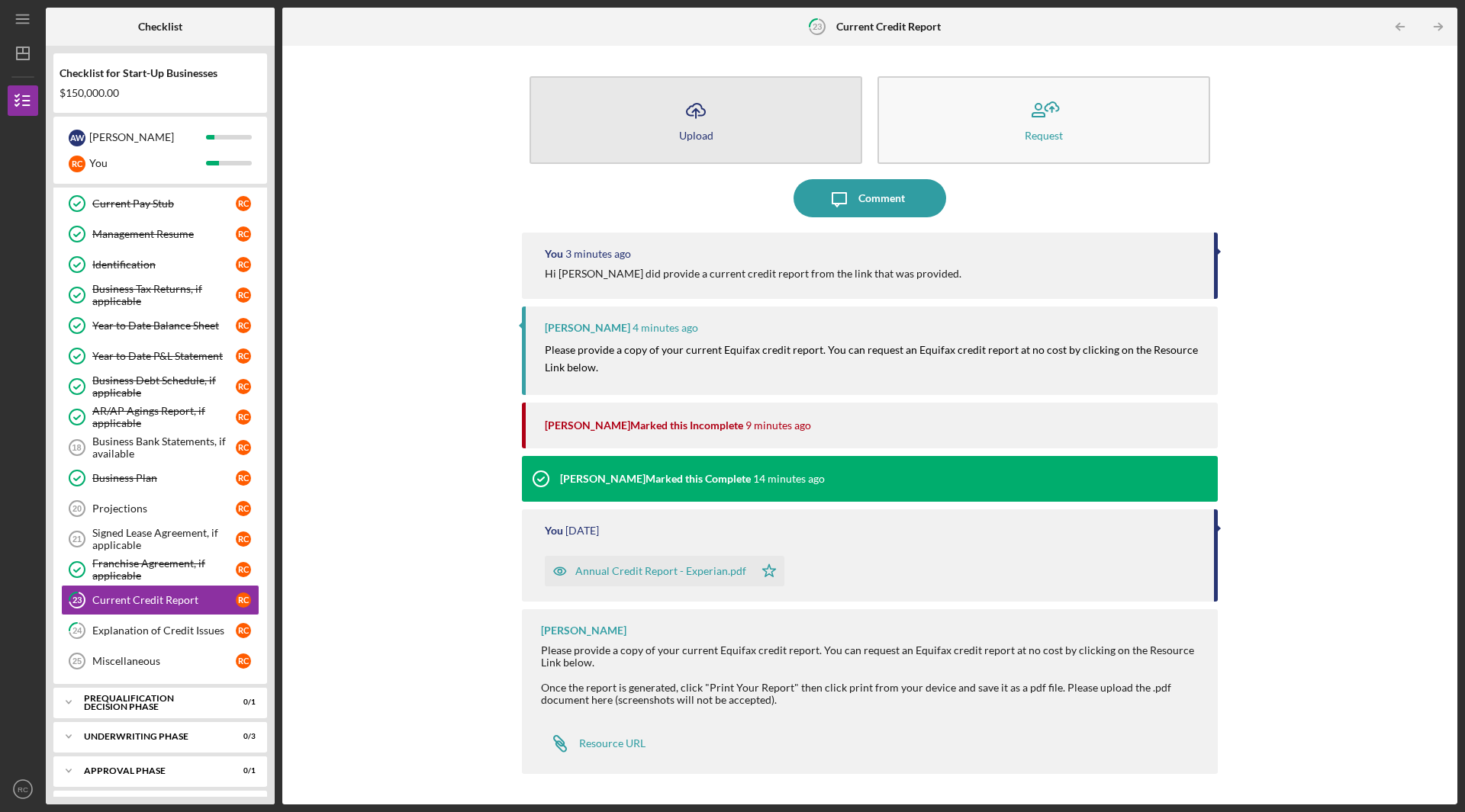
click at [695, 113] on icon "Icon/Upload" at bounding box center [696, 110] width 38 height 38
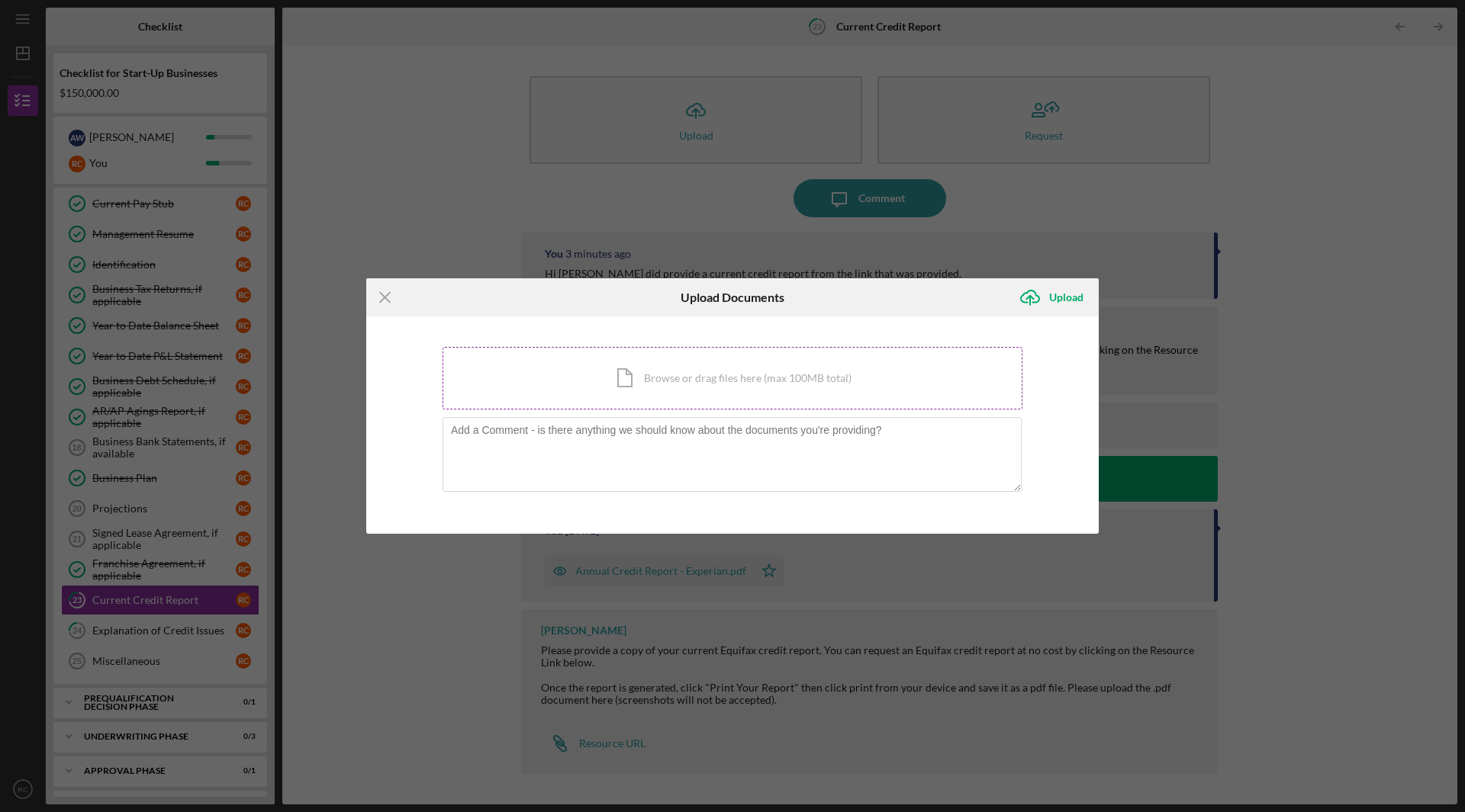
click at [747, 365] on div "Icon/Document Browse or drag files here (max 100MB total) Tap to choose files o…" at bounding box center [732, 378] width 580 height 62
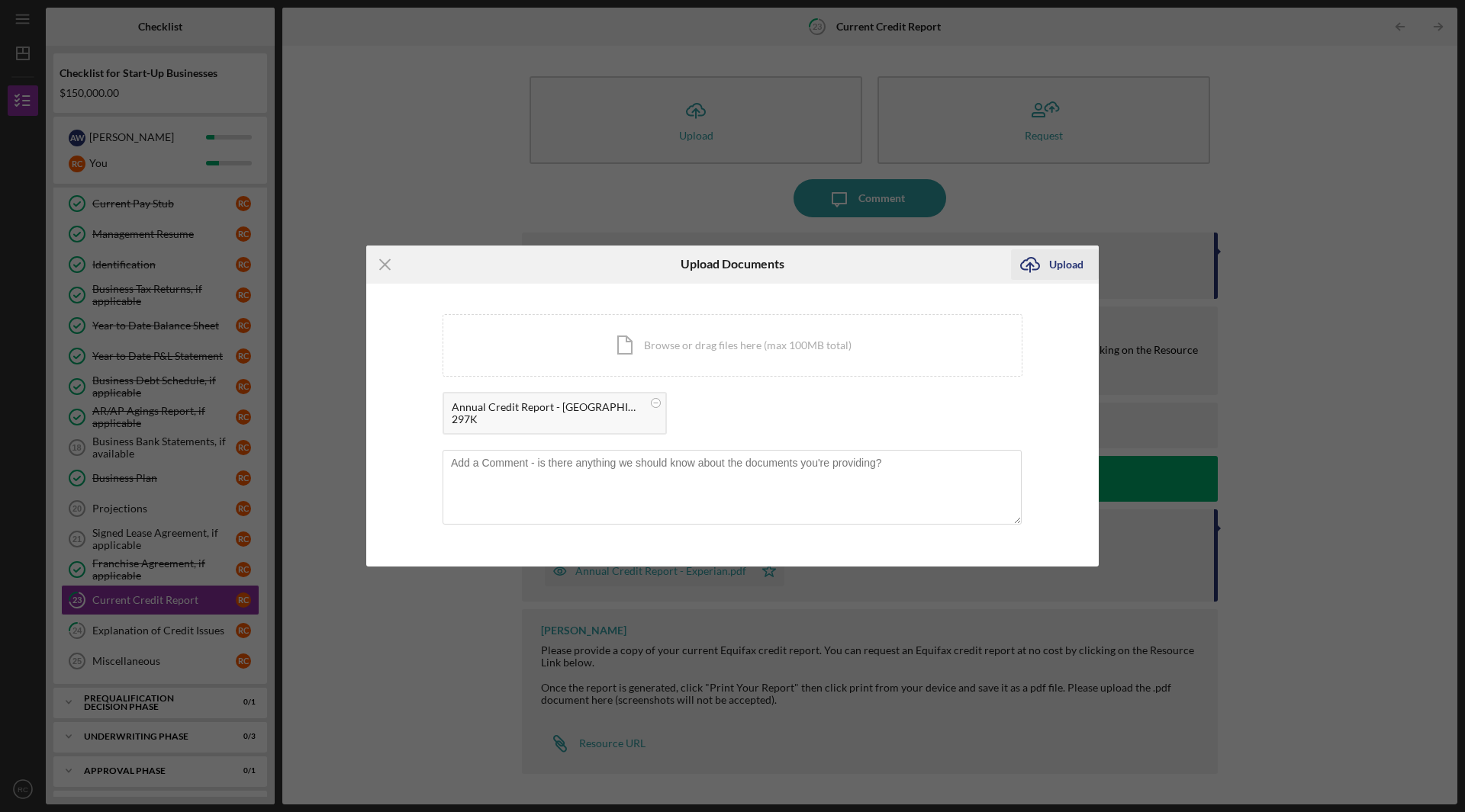
click at [1059, 268] on div "Upload" at bounding box center [1066, 265] width 35 height 30
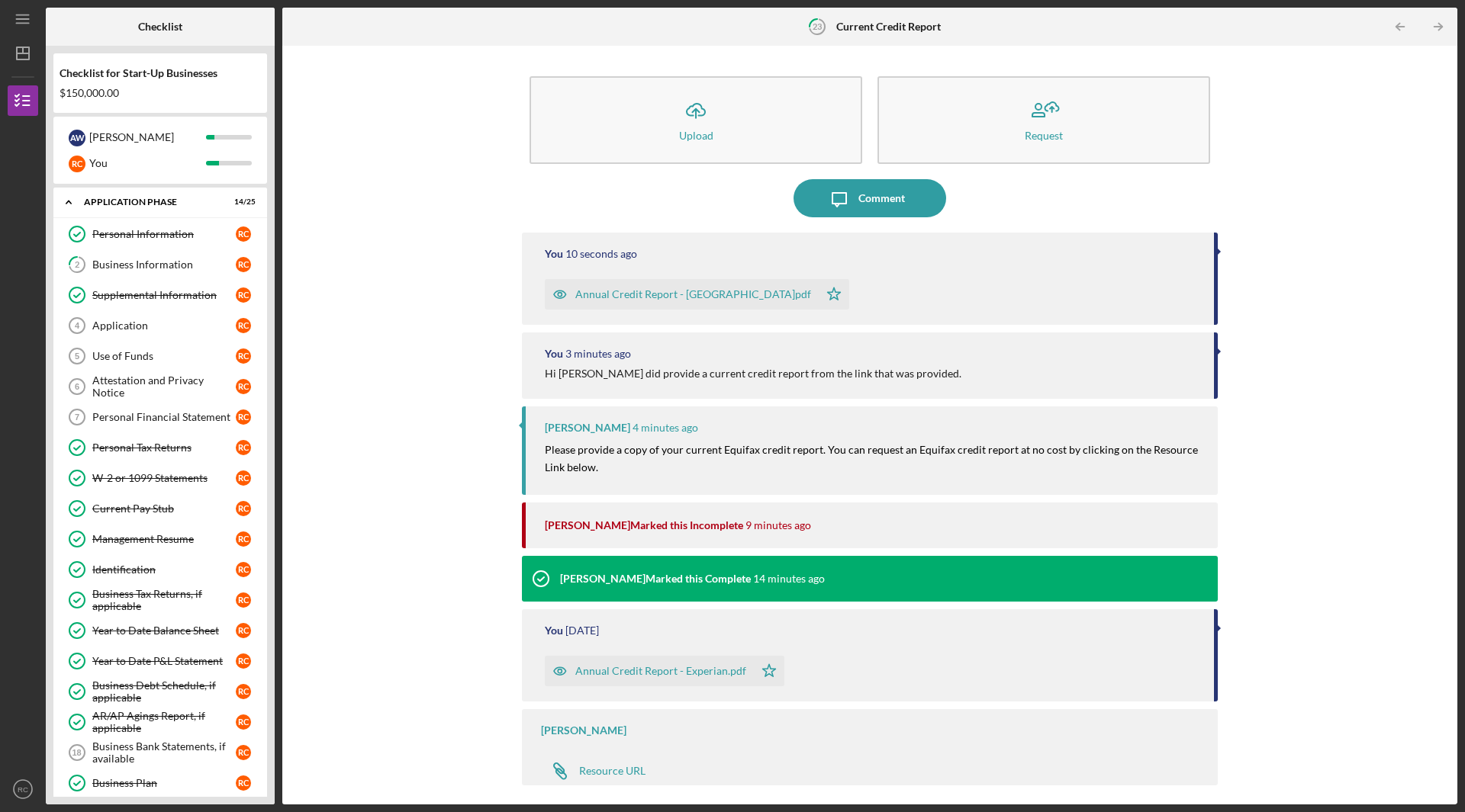
click at [654, 290] on div "Annual Credit Report - Equifax.pdf" at bounding box center [692, 295] width 236 height 12
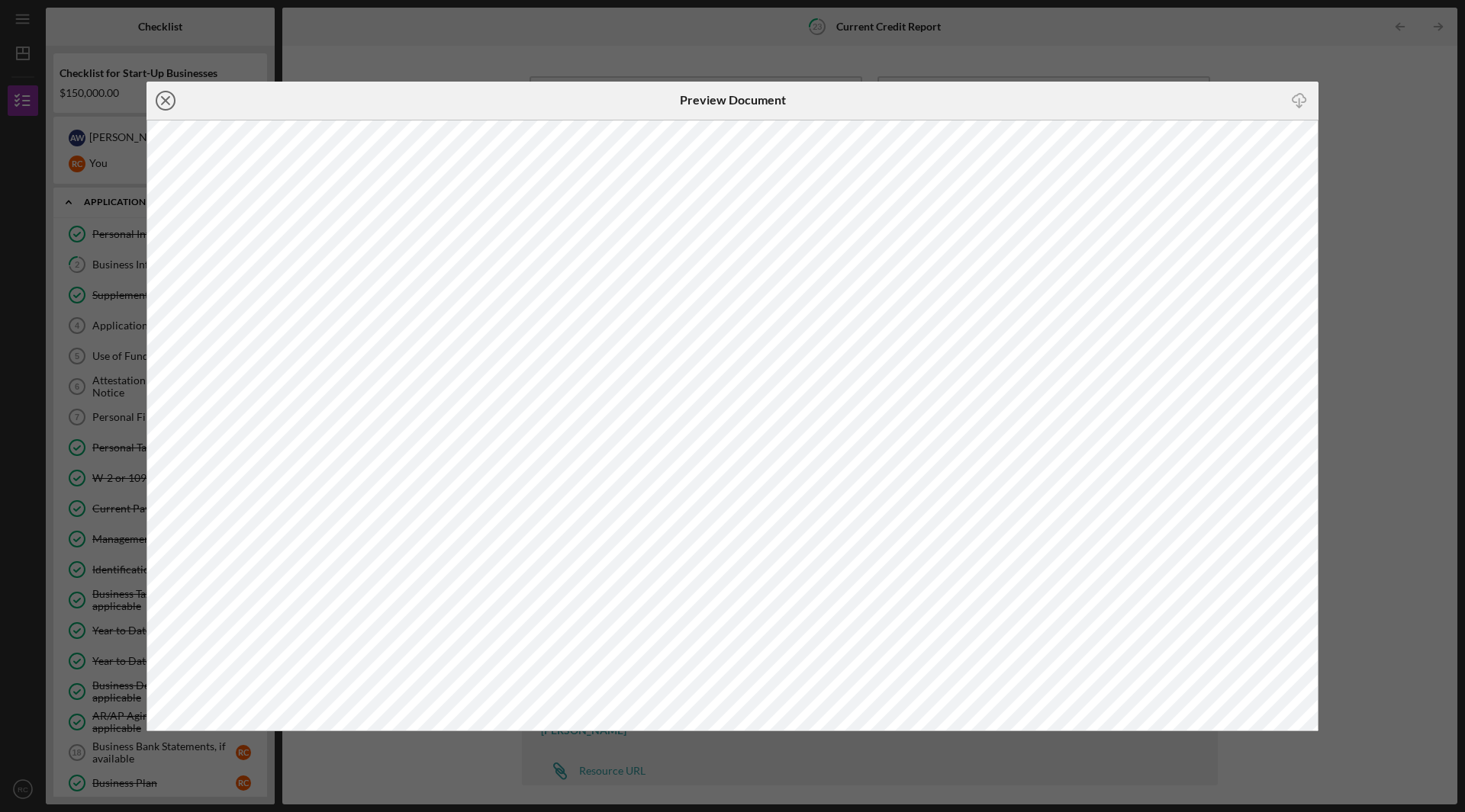
click at [168, 97] on line at bounding box center [165, 100] width 8 height 8
